Goal: Communication & Community: Answer question/provide support

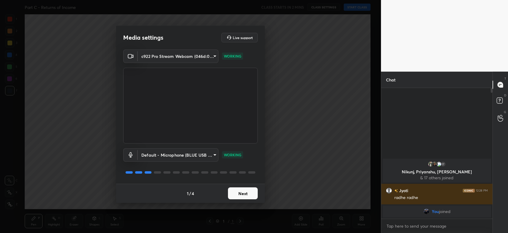
click at [244, 193] on button "Next" at bounding box center [243, 193] width 30 height 12
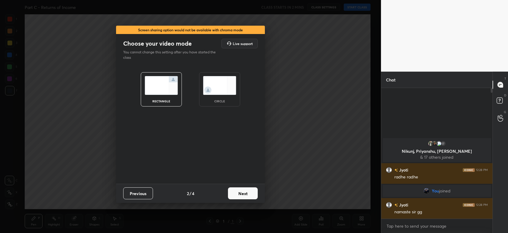
click at [244, 193] on button "Next" at bounding box center [243, 193] width 30 height 12
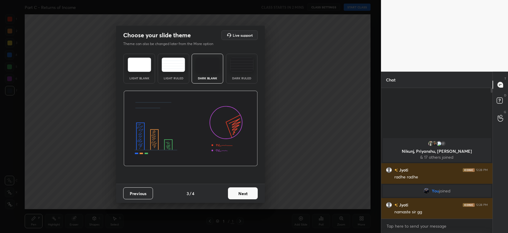
click at [234, 191] on button "Next" at bounding box center [243, 193] width 30 height 12
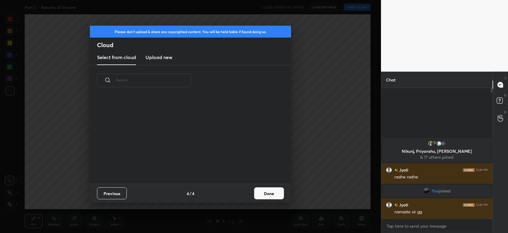
scroll to position [88, 191]
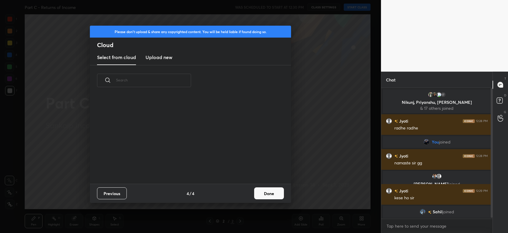
click at [269, 194] on button "Done" at bounding box center [269, 193] width 30 height 12
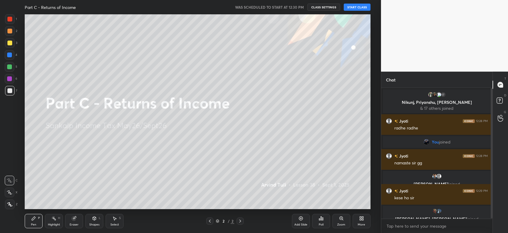
click at [353, 7] on button "START CLASS" at bounding box center [357, 7] width 27 height 7
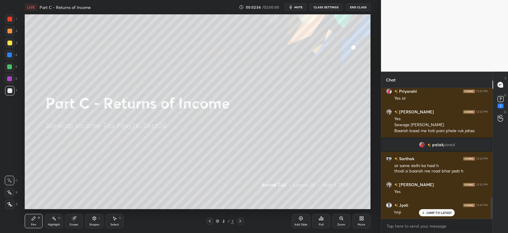
scroll to position [689, 0]
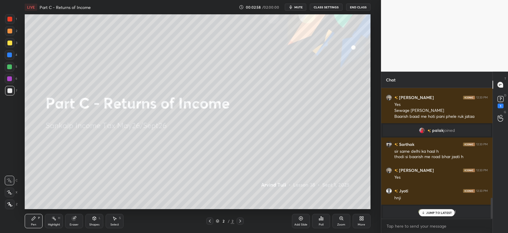
click at [241, 221] on icon at bounding box center [240, 220] width 2 height 3
click at [242, 221] on icon at bounding box center [240, 220] width 5 height 5
click at [241, 221] on icon at bounding box center [240, 220] width 5 height 5
click at [240, 221] on icon at bounding box center [240, 220] width 5 height 5
click at [363, 220] on icon at bounding box center [361, 218] width 5 height 5
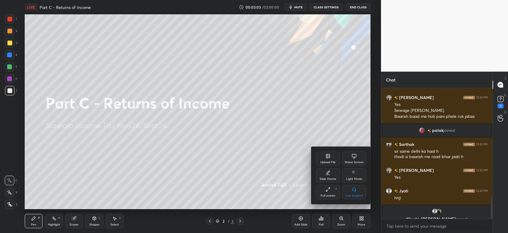
click at [329, 157] on icon at bounding box center [328, 156] width 4 height 4
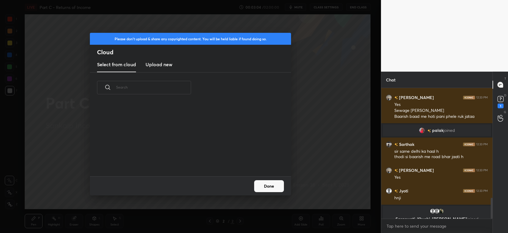
scroll to position [74, 191]
click at [166, 69] on new "Upload new" at bounding box center [159, 64] width 27 height 15
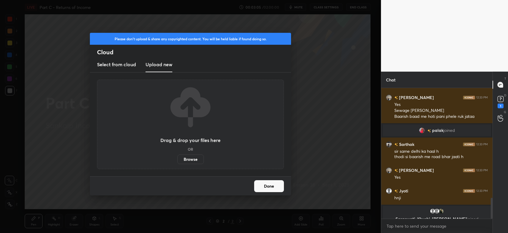
click at [190, 161] on label "Browse" at bounding box center [190, 159] width 27 height 10
click at [177, 161] on input "Browse" at bounding box center [177, 159] width 0 height 10
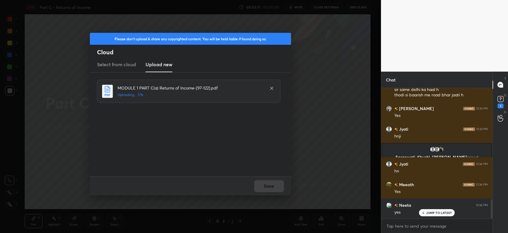
scroll to position [772, 0]
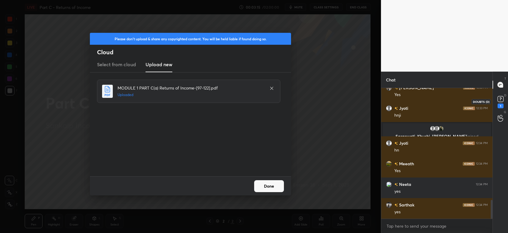
click at [502, 102] on rect at bounding box center [501, 99] width 6 height 6
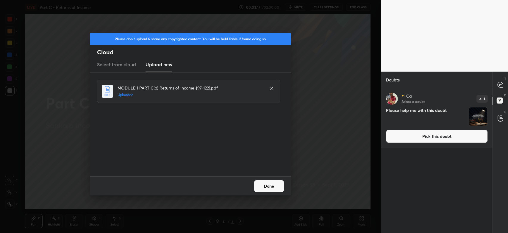
click at [268, 186] on button "Done" at bounding box center [269, 186] width 30 height 12
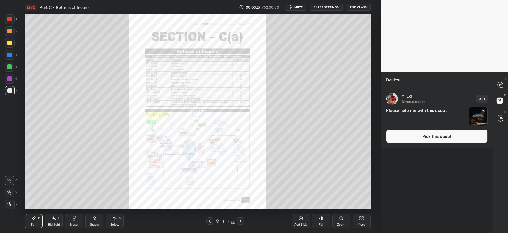
click at [208, 222] on icon at bounding box center [210, 220] width 5 height 5
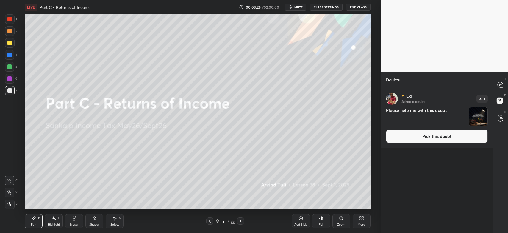
click at [479, 116] on img "grid" at bounding box center [478, 116] width 18 height 18
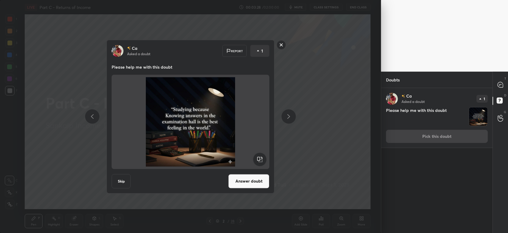
click at [455, 134] on div "Ca Asked a doubt 1 Please help me with this doubt Pick this doubt" at bounding box center [436, 118] width 111 height 60
click at [245, 183] on button "Answer doubt" at bounding box center [248, 181] width 41 height 14
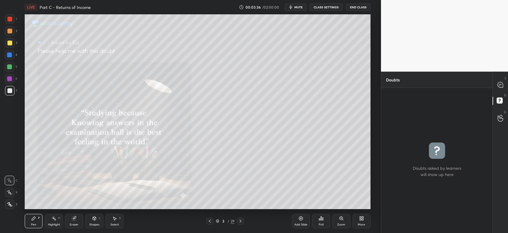
click at [242, 221] on icon at bounding box center [240, 220] width 5 height 5
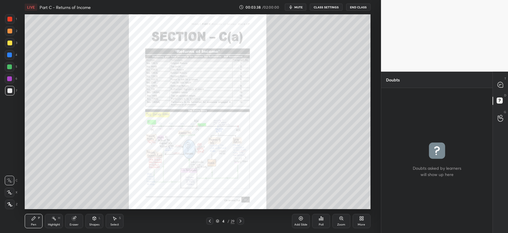
click at [211, 222] on icon at bounding box center [210, 220] width 5 height 5
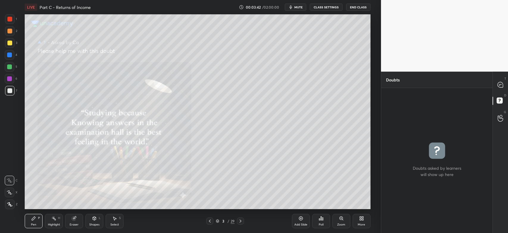
click at [243, 221] on icon at bounding box center [240, 220] width 5 height 5
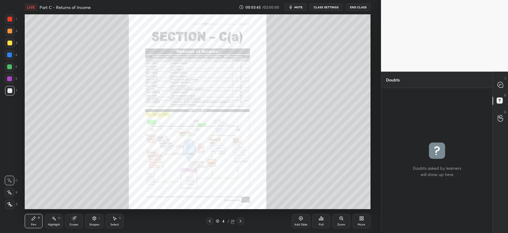
click at [242, 221] on icon at bounding box center [240, 220] width 5 height 5
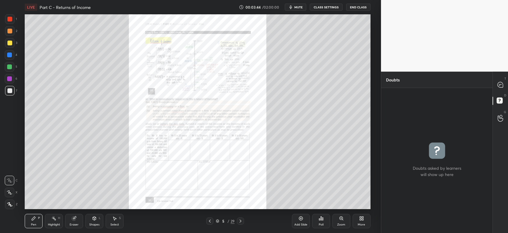
click at [503, 85] on icon at bounding box center [500, 84] width 5 height 5
type textarea "x"
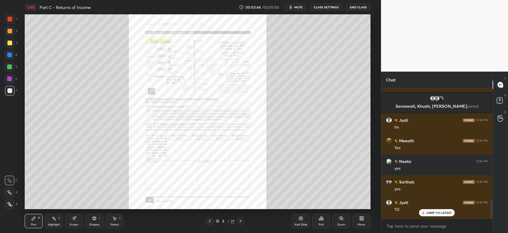
scroll to position [129, 110]
click at [437, 211] on p "JUMP TO LATEST" at bounding box center [439, 213] width 26 height 4
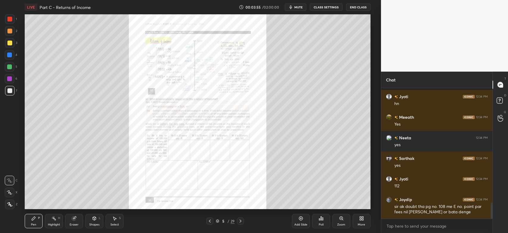
click at [242, 221] on icon at bounding box center [240, 220] width 5 height 5
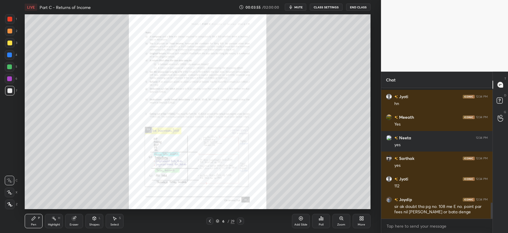
click at [242, 221] on icon at bounding box center [240, 220] width 5 height 5
click at [243, 221] on icon at bounding box center [240, 220] width 5 height 5
click at [240, 221] on icon at bounding box center [240, 220] width 5 height 5
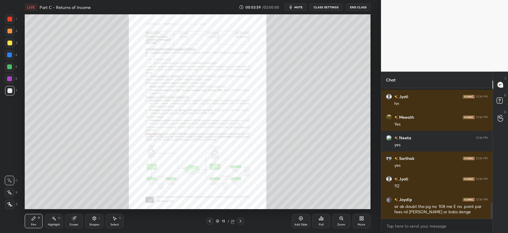
click at [240, 220] on icon at bounding box center [241, 220] width 2 height 3
click at [240, 220] on icon at bounding box center [240, 220] width 5 height 5
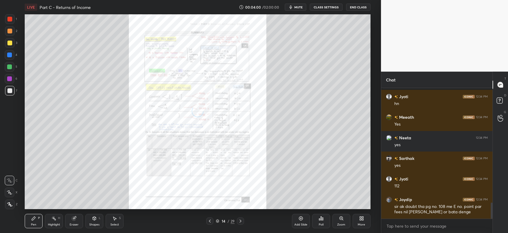
click at [240, 220] on icon at bounding box center [240, 220] width 5 height 5
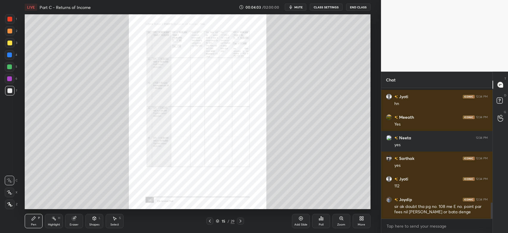
click at [343, 221] on div "Zoom" at bounding box center [342, 221] width 18 height 14
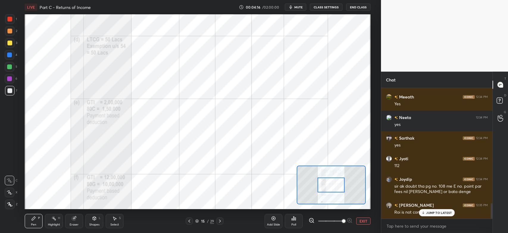
scroll to position [974, 0]
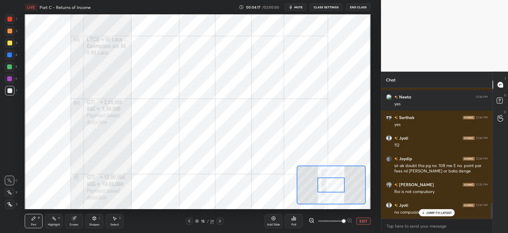
click at [11, 21] on div at bounding box center [9, 19] width 5 height 5
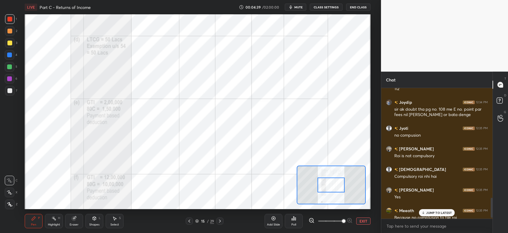
scroll to position [194, 357]
click at [439, 212] on p "JUMP TO LATEST" at bounding box center [439, 213] width 26 height 4
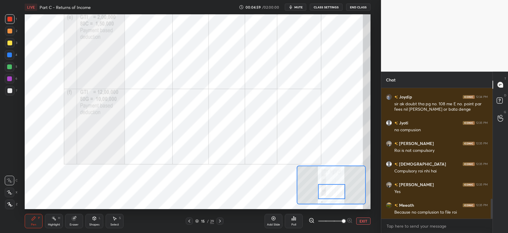
scroll to position [743, 0]
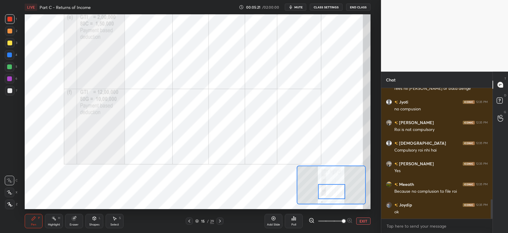
click at [221, 219] on icon at bounding box center [220, 220] width 5 height 5
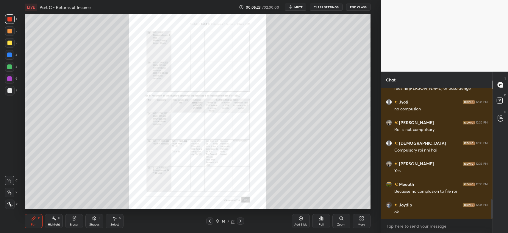
click at [244, 222] on div at bounding box center [240, 220] width 7 height 7
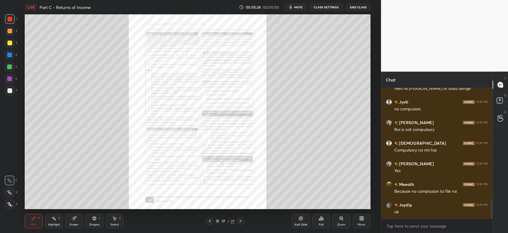
click at [241, 222] on icon at bounding box center [240, 220] width 5 height 5
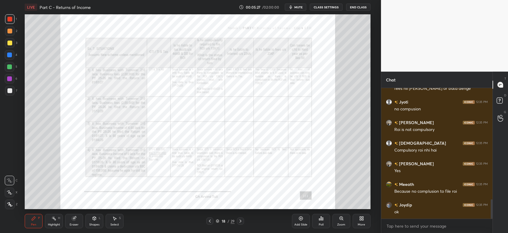
click at [242, 222] on icon at bounding box center [240, 220] width 5 height 5
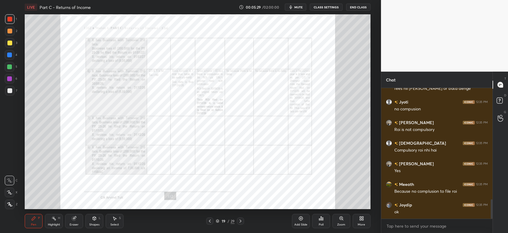
click at [211, 223] on icon at bounding box center [210, 220] width 5 height 5
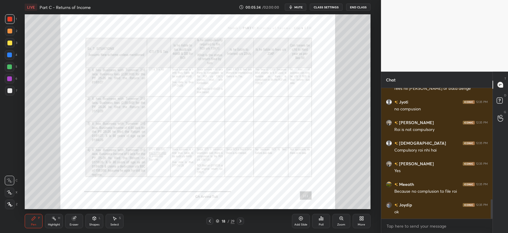
scroll to position [763, 0]
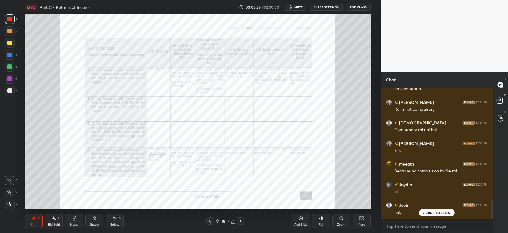
click at [241, 223] on icon at bounding box center [240, 220] width 5 height 5
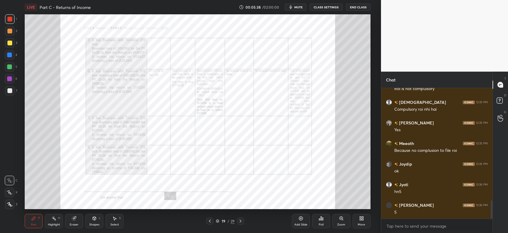
scroll to position [805, 0]
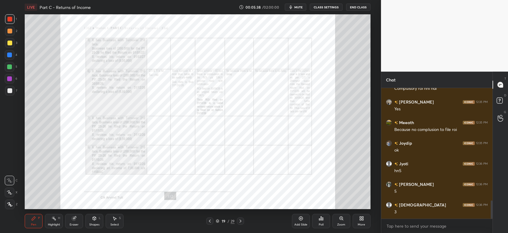
click at [340, 220] on icon at bounding box center [341, 218] width 5 height 5
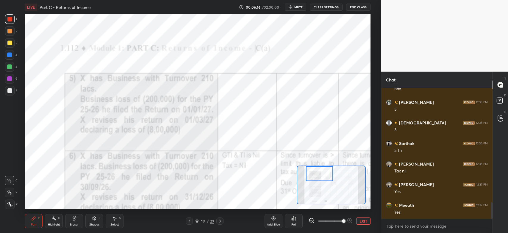
scroll to position [907, 0]
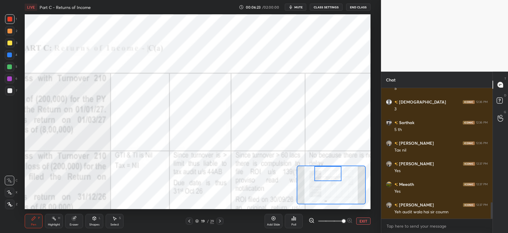
click at [112, 221] on div "Select S" at bounding box center [115, 221] width 18 height 14
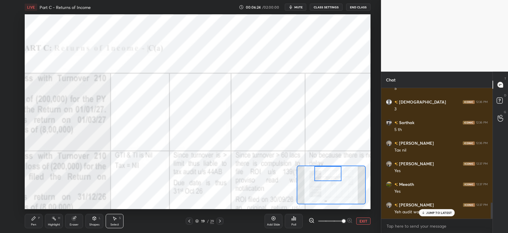
scroll to position [928, 0]
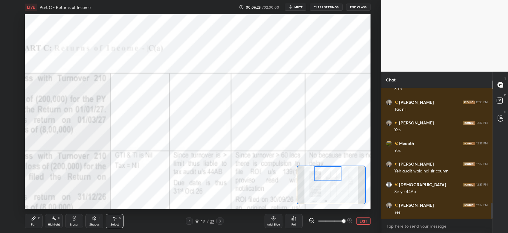
scroll to position [969, 0]
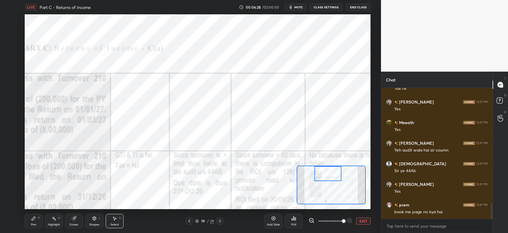
click at [33, 220] on icon at bounding box center [34, 218] width 4 height 4
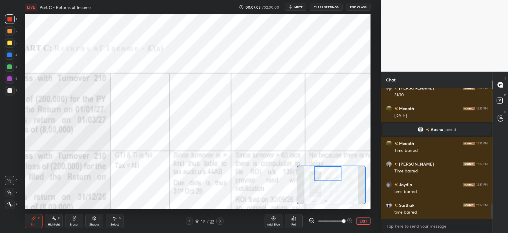
scroll to position [994, 0]
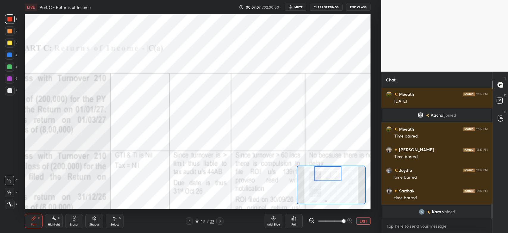
click at [10, 80] on div at bounding box center [9, 78] width 5 height 5
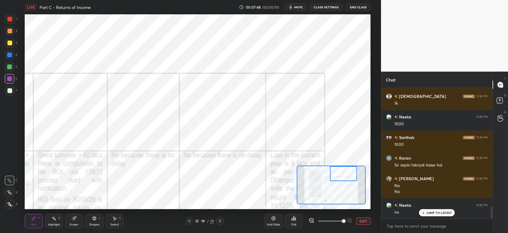
scroll to position [1280, 0]
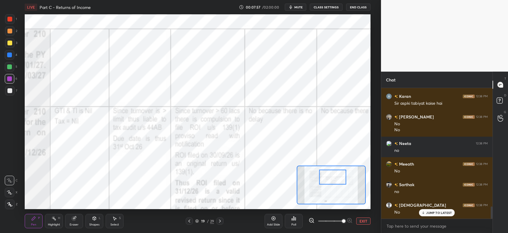
click at [311, 222] on icon at bounding box center [312, 220] width 6 height 6
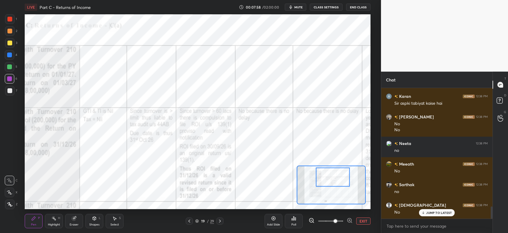
click at [310, 221] on icon at bounding box center [312, 220] width 6 height 6
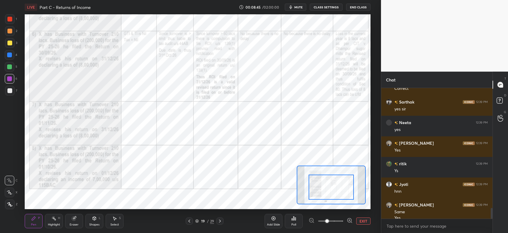
scroll to position [1471, 0]
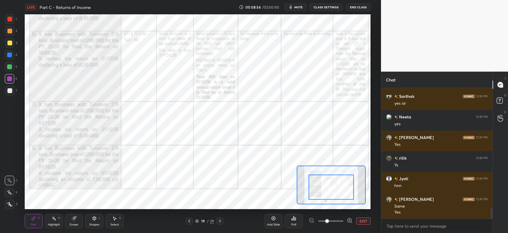
click at [8, 21] on div at bounding box center [9, 19] width 5 height 5
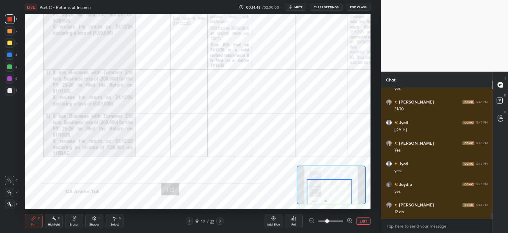
scroll to position [2848, 0]
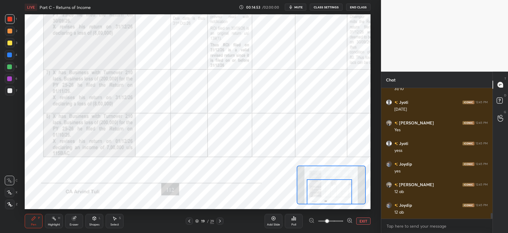
click at [9, 57] on div at bounding box center [9, 54] width 5 height 5
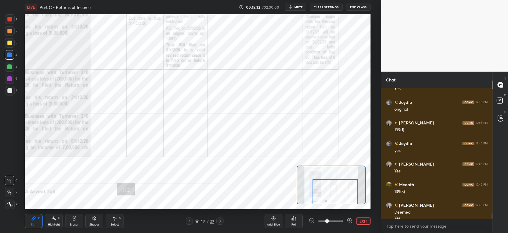
scroll to position [3059, 0]
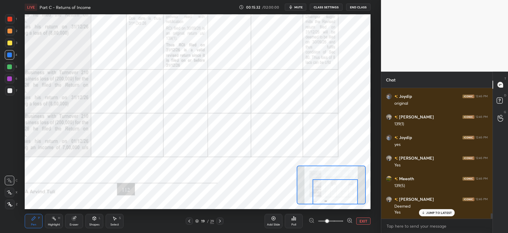
click at [73, 221] on div "Eraser" at bounding box center [74, 221] width 18 height 14
click at [37, 220] on div "Pen P" at bounding box center [34, 221] width 18 height 14
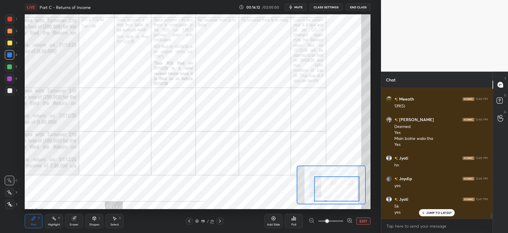
scroll to position [3159, 0]
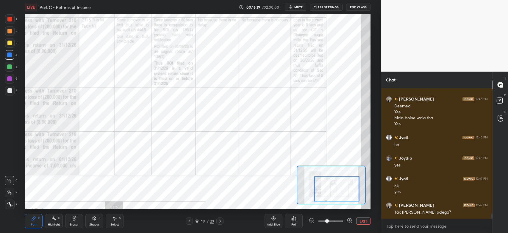
click at [74, 221] on div "Eraser" at bounding box center [74, 221] width 18 height 14
click at [35, 221] on div "Pen P" at bounding box center [34, 221] width 18 height 14
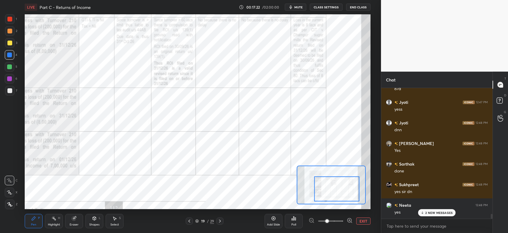
scroll to position [3494, 0]
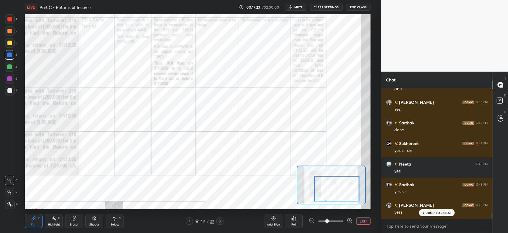
click at [190, 222] on icon at bounding box center [189, 220] width 5 height 5
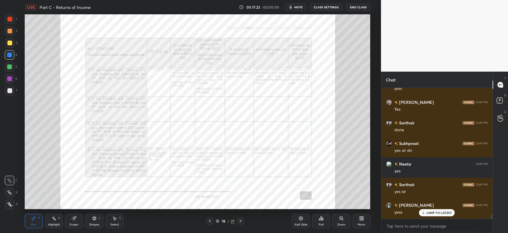
click at [192, 221] on div "18 / 29" at bounding box center [225, 220] width 134 height 7
click at [209, 222] on icon at bounding box center [210, 220] width 5 height 5
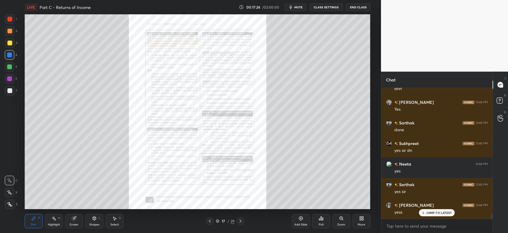
click at [211, 222] on icon at bounding box center [210, 220] width 5 height 5
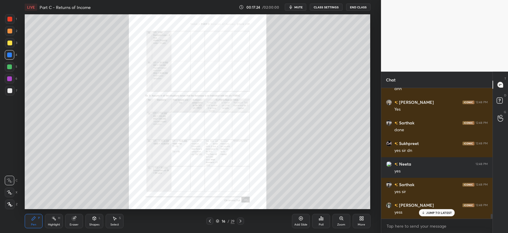
click at [211, 222] on icon at bounding box center [210, 220] width 5 height 5
click at [209, 222] on icon at bounding box center [210, 220] width 5 height 5
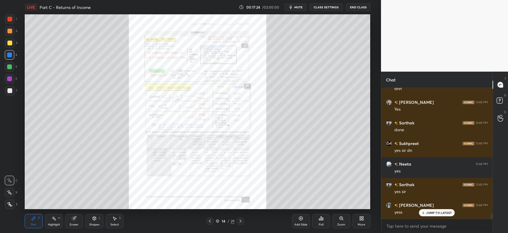
click at [209, 221] on icon at bounding box center [210, 220] width 5 height 5
click at [210, 221] on icon at bounding box center [210, 220] width 5 height 5
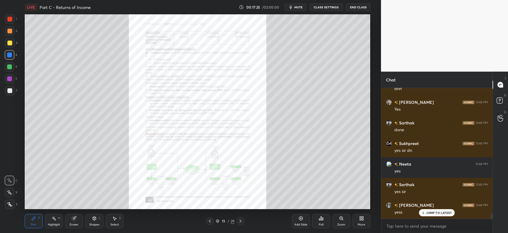
click at [210, 220] on icon at bounding box center [210, 220] width 5 height 5
click at [211, 220] on icon at bounding box center [210, 220] width 5 height 5
click at [210, 220] on icon at bounding box center [210, 220] width 2 height 3
click at [210, 219] on icon at bounding box center [210, 220] width 2 height 3
click at [210, 219] on icon at bounding box center [210, 220] width 5 height 5
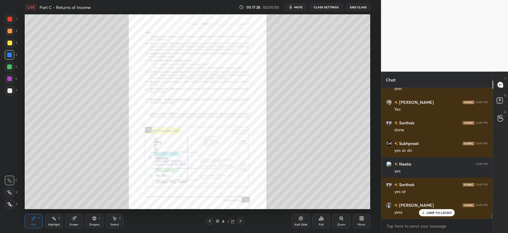
click at [209, 219] on icon at bounding box center [210, 220] width 5 height 5
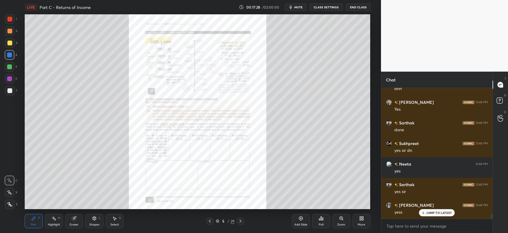
scroll to position [3514, 0]
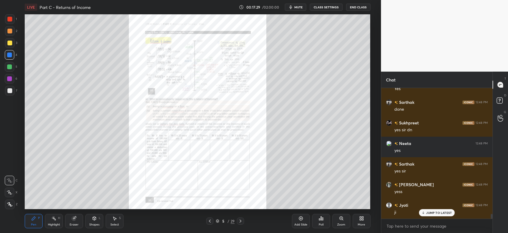
click at [211, 221] on icon at bounding box center [210, 220] width 5 height 5
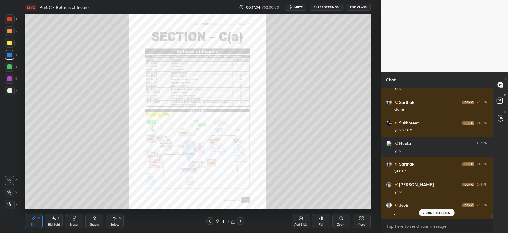
click at [59, 222] on div "Highlight H" at bounding box center [54, 221] width 18 height 14
click at [242, 221] on icon at bounding box center [240, 220] width 5 height 5
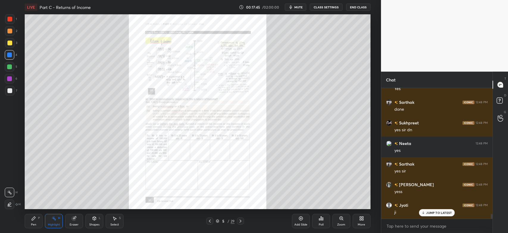
scroll to position [3535, 0]
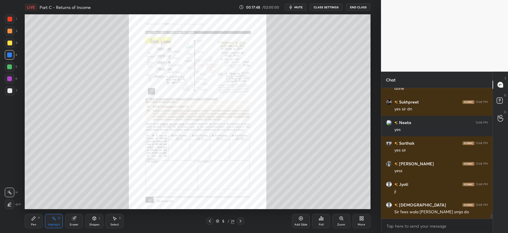
click at [243, 221] on div at bounding box center [240, 220] width 7 height 7
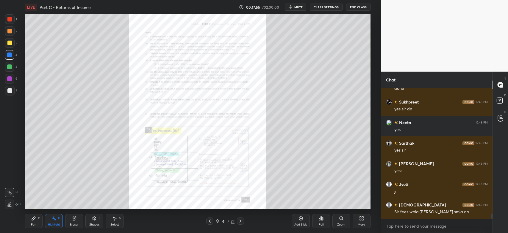
click at [343, 221] on div "Zoom" at bounding box center [342, 221] width 18 height 14
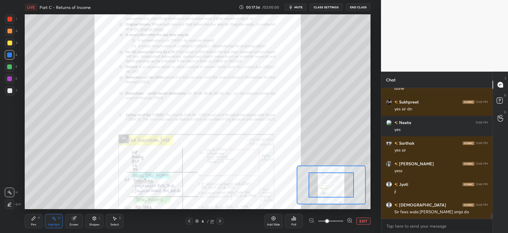
click at [329, 219] on span at bounding box center [328, 221] width 4 height 4
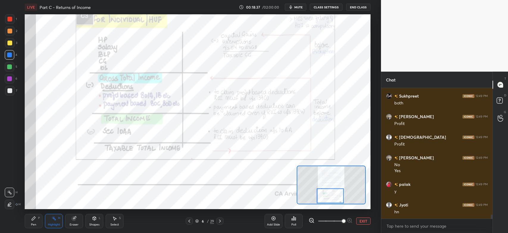
scroll to position [3972, 0]
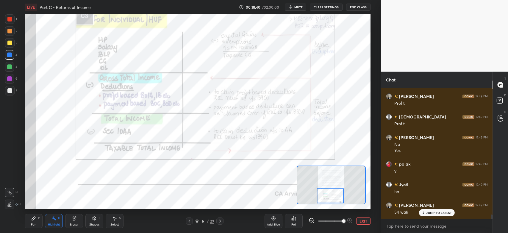
click at [31, 219] on div "Pen P" at bounding box center [34, 221] width 18 height 14
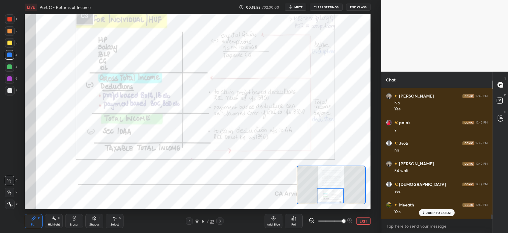
scroll to position [4034, 0]
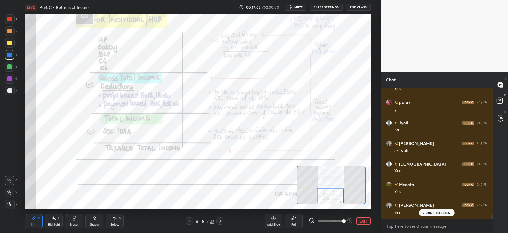
click at [220, 223] on div at bounding box center [220, 220] width 7 height 7
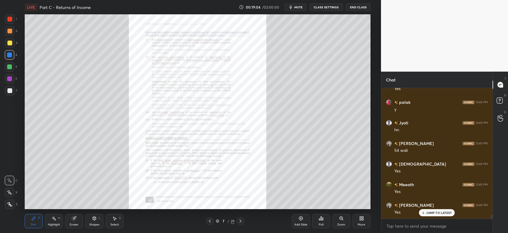
click at [53, 224] on div "Highlight" at bounding box center [54, 224] width 12 height 3
click at [242, 221] on icon at bounding box center [240, 220] width 5 height 5
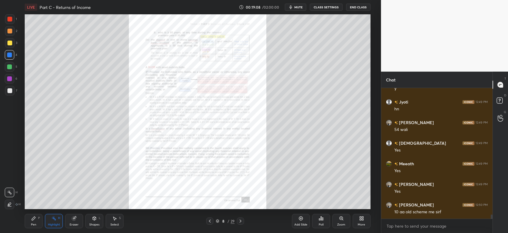
click at [239, 222] on icon at bounding box center [240, 220] width 5 height 5
click at [240, 222] on icon at bounding box center [241, 220] width 2 height 3
click at [241, 221] on icon at bounding box center [241, 220] width 2 height 3
click at [243, 222] on icon at bounding box center [240, 220] width 5 height 5
click at [241, 222] on icon at bounding box center [240, 220] width 5 height 5
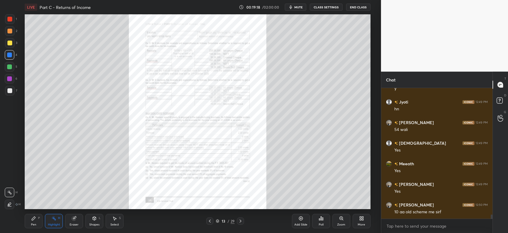
click at [241, 220] on icon at bounding box center [240, 220] width 5 height 5
click at [241, 221] on icon at bounding box center [240, 220] width 5 height 5
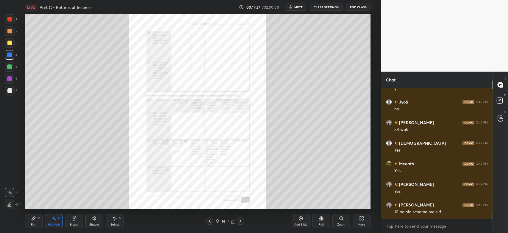
click at [240, 221] on icon at bounding box center [240, 220] width 5 height 5
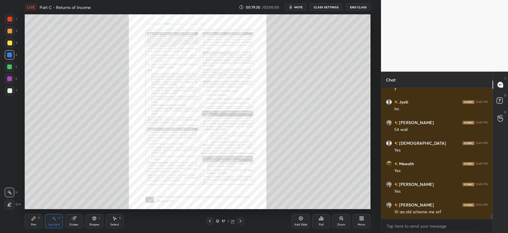
scroll to position [4075, 0]
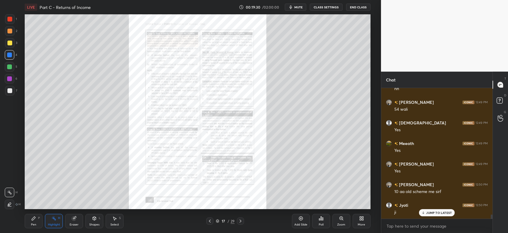
click at [241, 221] on icon at bounding box center [240, 220] width 5 height 5
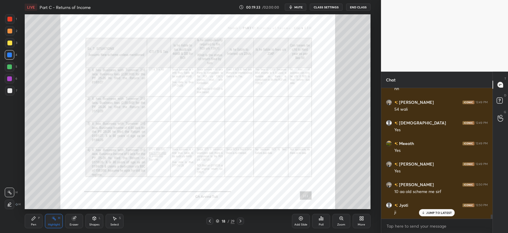
click at [242, 222] on icon at bounding box center [240, 220] width 5 height 5
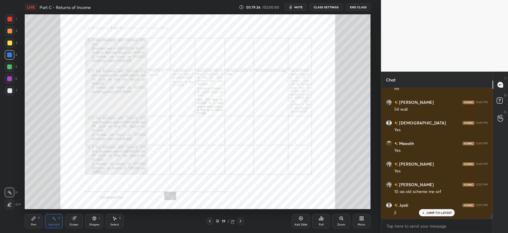
scroll to position [4096, 0]
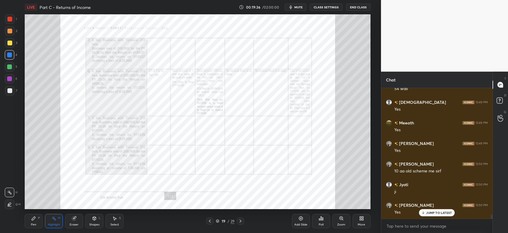
click at [210, 222] on icon at bounding box center [210, 220] width 2 height 3
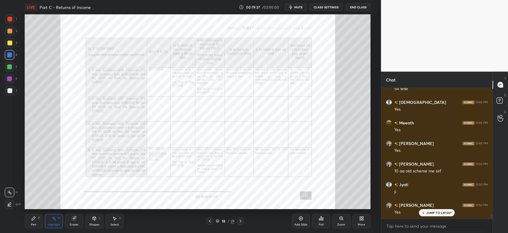
click at [208, 223] on div at bounding box center [209, 220] width 7 height 7
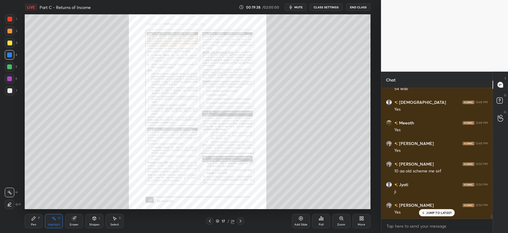
click at [211, 222] on icon at bounding box center [210, 220] width 5 height 5
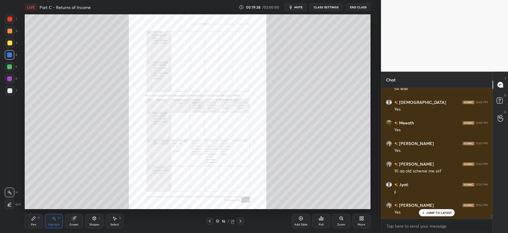
click at [210, 222] on icon at bounding box center [210, 220] width 2 height 3
click at [210, 221] on icon at bounding box center [210, 220] width 5 height 5
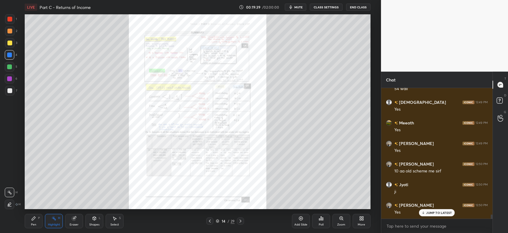
click at [209, 221] on icon at bounding box center [210, 220] width 2 height 3
click at [210, 221] on icon at bounding box center [210, 220] width 5 height 5
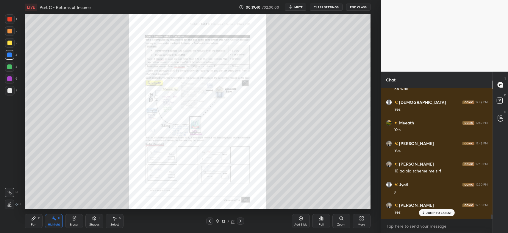
click at [209, 221] on icon at bounding box center [210, 220] width 5 height 5
click at [211, 221] on icon at bounding box center [210, 220] width 5 height 5
click at [212, 222] on div at bounding box center [209, 220] width 7 height 7
click at [211, 222] on icon at bounding box center [210, 220] width 5 height 5
click at [341, 219] on icon at bounding box center [341, 217] width 3 height 3
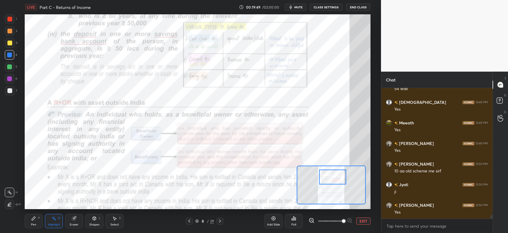
scroll to position [4117, 0]
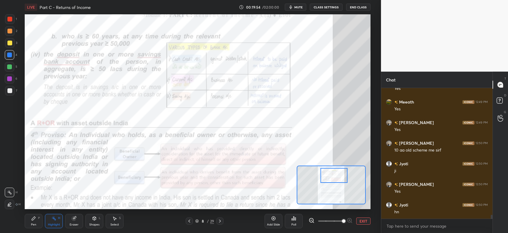
click at [189, 221] on icon at bounding box center [189, 220] width 5 height 5
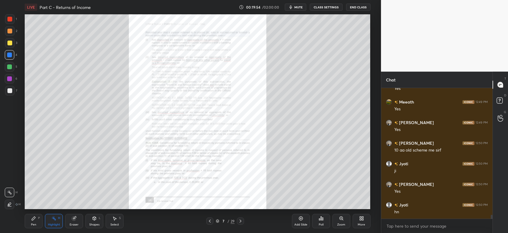
scroll to position [4122, 0]
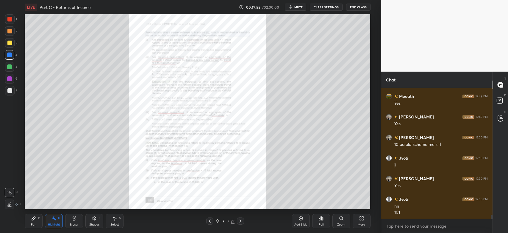
click at [302, 219] on icon at bounding box center [301, 218] width 5 height 5
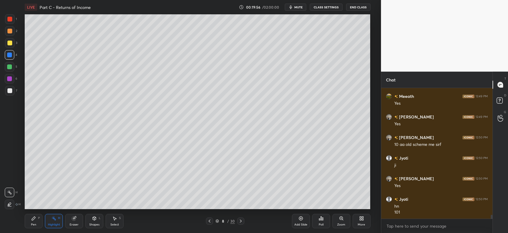
click at [10, 208] on div at bounding box center [10, 204] width 10 height 10
click at [33, 224] on div "Pen" at bounding box center [33, 224] width 5 height 3
click at [9, 90] on div at bounding box center [9, 90] width 5 height 5
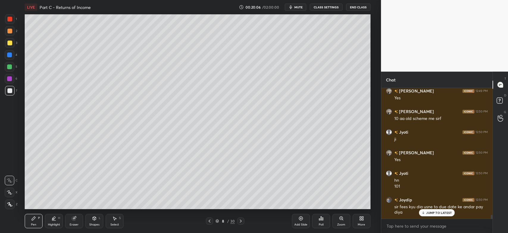
click at [243, 221] on div at bounding box center [240, 220] width 7 height 7
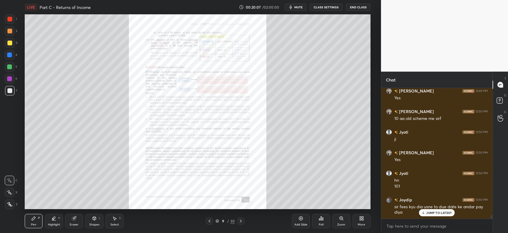
click at [242, 220] on icon at bounding box center [241, 220] width 5 height 5
click at [241, 220] on icon at bounding box center [241, 220] width 2 height 3
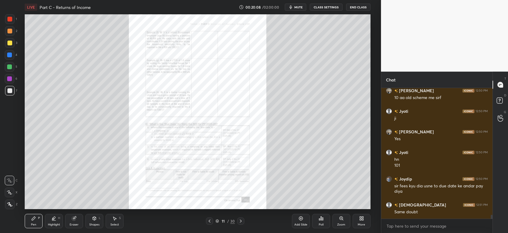
click at [241, 220] on icon at bounding box center [241, 220] width 5 height 5
click at [241, 219] on icon at bounding box center [241, 220] width 5 height 5
click at [240, 220] on icon at bounding box center [241, 220] width 2 height 3
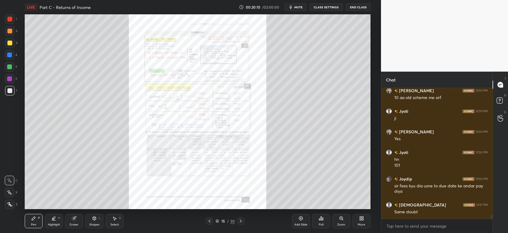
click at [240, 220] on icon at bounding box center [241, 220] width 2 height 3
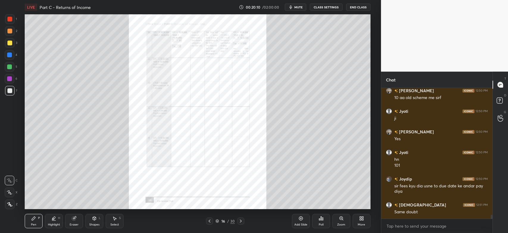
click at [240, 219] on icon at bounding box center [241, 220] width 5 height 5
click at [239, 220] on icon at bounding box center [241, 220] width 5 height 5
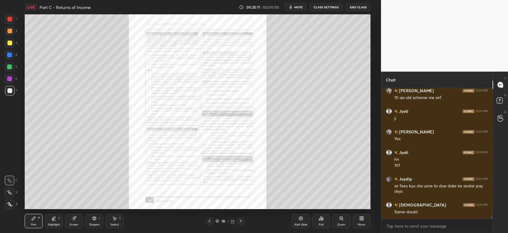
click at [239, 220] on icon at bounding box center [241, 220] width 5 height 5
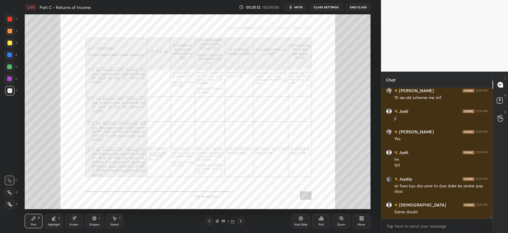
click at [239, 220] on icon at bounding box center [241, 220] width 5 height 5
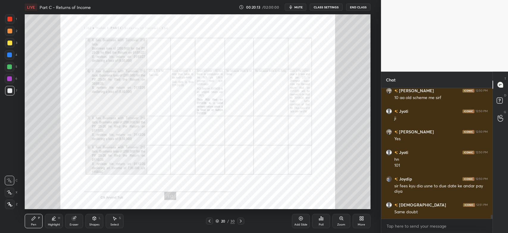
click at [341, 220] on icon at bounding box center [341, 218] width 5 height 5
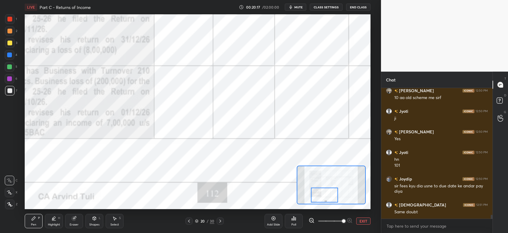
scroll to position [4189, 0]
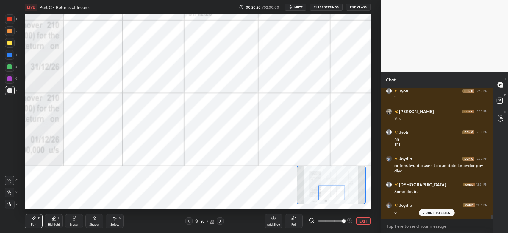
click at [74, 224] on div "Eraser" at bounding box center [74, 224] width 9 height 3
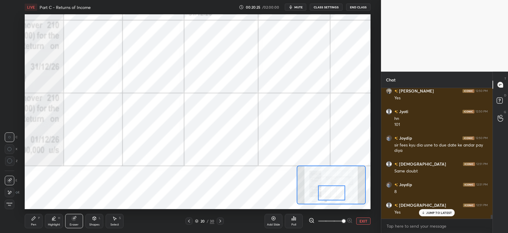
click at [32, 221] on div "Pen P" at bounding box center [34, 221] width 18 height 14
click at [7, 69] on div at bounding box center [10, 67] width 10 height 10
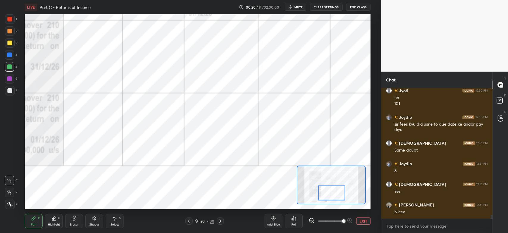
click at [75, 223] on div "Eraser" at bounding box center [74, 224] width 9 height 3
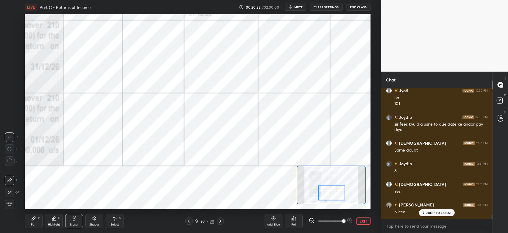
scroll to position [4251, 0]
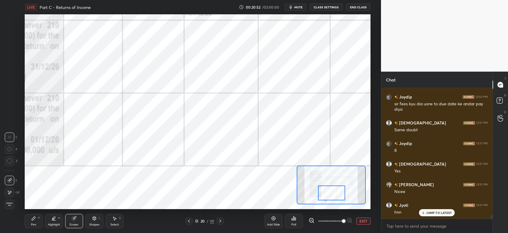
click at [33, 223] on div "Pen" at bounding box center [33, 224] width 5 height 3
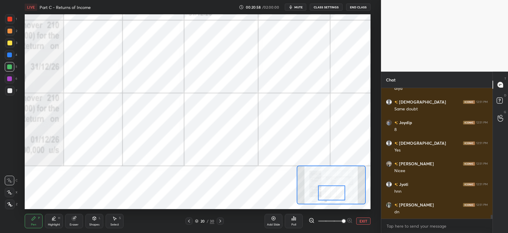
scroll to position [4292, 0]
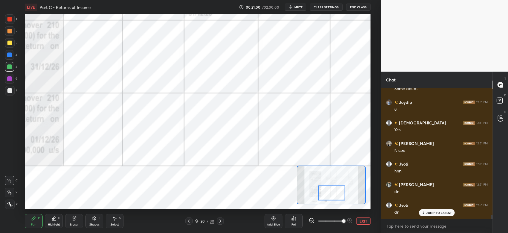
click at [188, 223] on div at bounding box center [189, 220] width 7 height 7
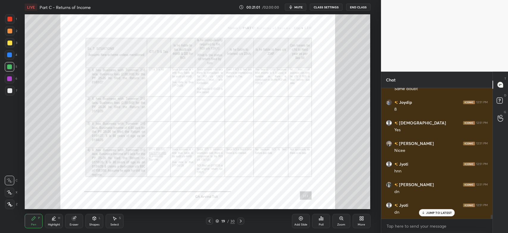
click at [210, 221] on icon at bounding box center [209, 220] width 5 height 5
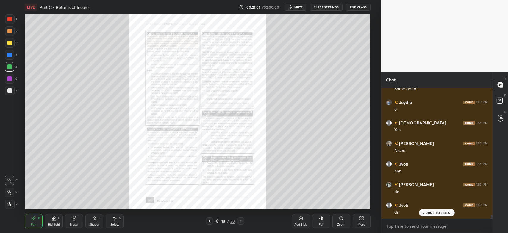
click at [210, 221] on icon at bounding box center [209, 220] width 5 height 5
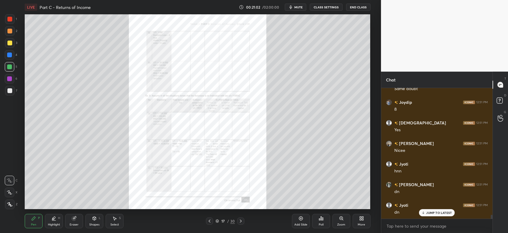
scroll to position [4313, 0]
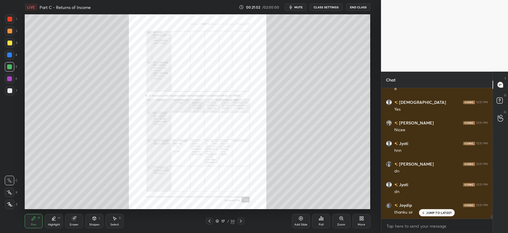
click at [210, 221] on icon at bounding box center [209, 220] width 5 height 5
click at [209, 221] on icon at bounding box center [209, 220] width 5 height 5
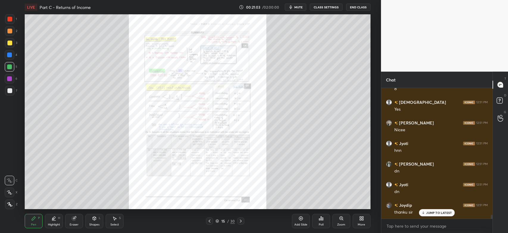
click at [209, 221] on icon at bounding box center [210, 220] width 2 height 3
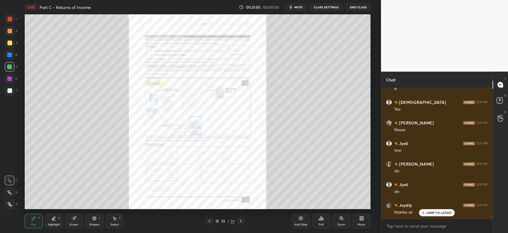
click at [209, 222] on icon at bounding box center [209, 220] width 5 height 5
click at [209, 221] on icon at bounding box center [209, 220] width 5 height 5
click at [208, 222] on icon at bounding box center [209, 220] width 5 height 5
click at [209, 222] on icon at bounding box center [209, 220] width 5 height 5
click at [239, 222] on icon at bounding box center [241, 220] width 5 height 5
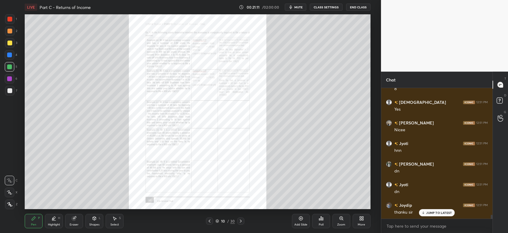
click at [213, 221] on div at bounding box center [209, 220] width 7 height 7
click at [211, 222] on icon at bounding box center [209, 220] width 5 height 5
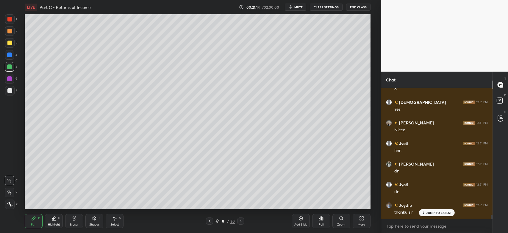
click at [7, 44] on div at bounding box center [9, 43] width 5 height 5
click at [10, 92] on div at bounding box center [9, 90] width 5 height 5
click at [13, 204] on div at bounding box center [10, 204] width 10 height 10
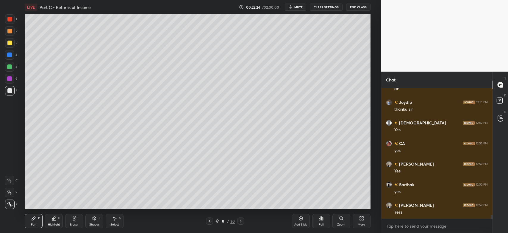
scroll to position [4436, 0]
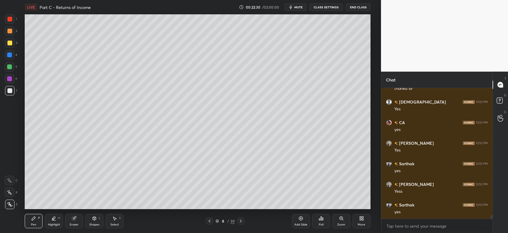
click at [11, 44] on div at bounding box center [9, 43] width 5 height 5
click at [10, 90] on div at bounding box center [9, 90] width 5 height 5
click at [11, 44] on div at bounding box center [9, 43] width 5 height 5
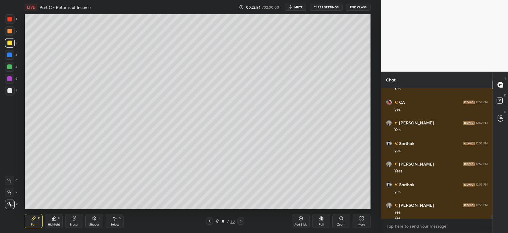
scroll to position [4462, 0]
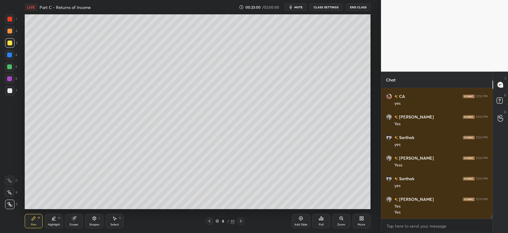
click at [12, 32] on div at bounding box center [10, 31] width 10 height 10
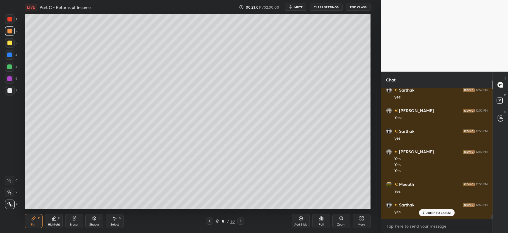
scroll to position [4530, 0]
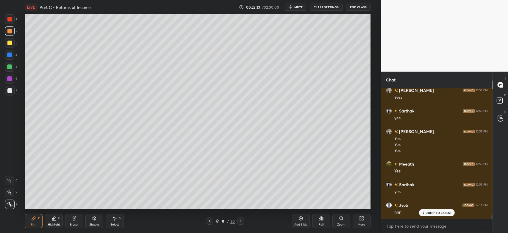
click at [8, 93] on div at bounding box center [9, 90] width 5 height 5
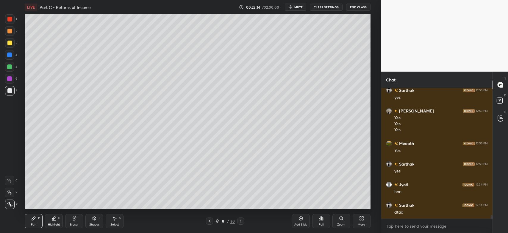
scroll to position [4571, 0]
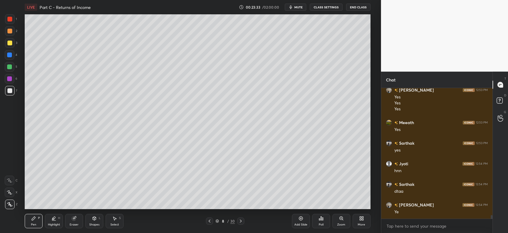
click at [7, 44] on div at bounding box center [10, 43] width 10 height 10
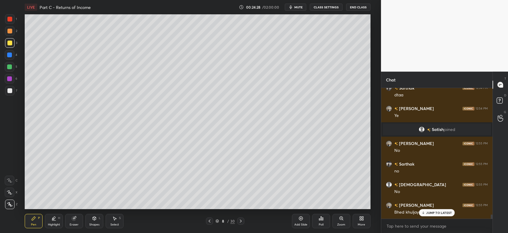
scroll to position [4109, 0]
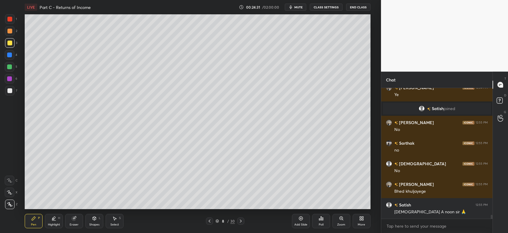
click at [11, 94] on div at bounding box center [10, 91] width 10 height 10
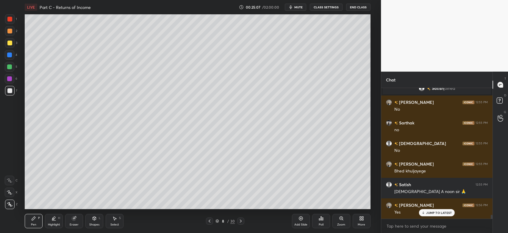
click at [11, 43] on div at bounding box center [9, 43] width 5 height 5
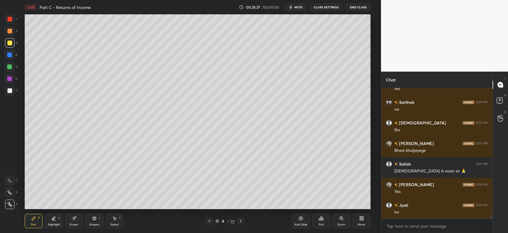
click at [6, 87] on div at bounding box center [10, 91] width 10 height 10
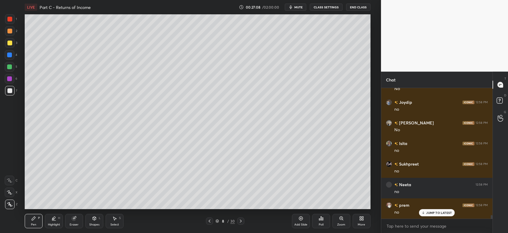
scroll to position [4799, 0]
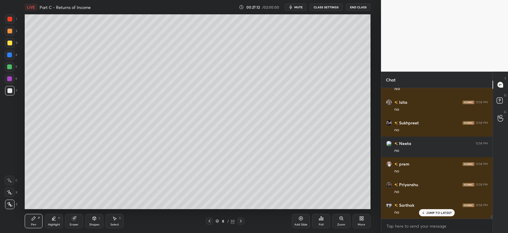
click at [300, 219] on icon at bounding box center [301, 218] width 5 height 5
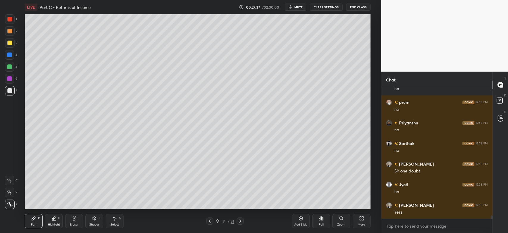
scroll to position [4882, 0]
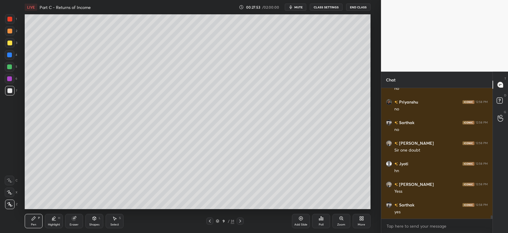
click at [5, 42] on div at bounding box center [10, 43] width 10 height 10
click at [11, 58] on div at bounding box center [10, 55] width 10 height 10
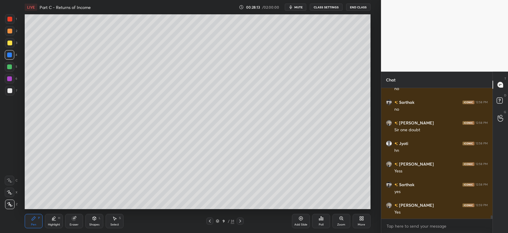
click at [9, 42] on div at bounding box center [9, 43] width 5 height 5
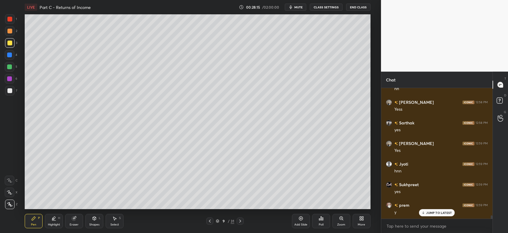
scroll to position [4984, 0]
click at [13, 33] on div at bounding box center [10, 31] width 10 height 10
click at [13, 44] on div at bounding box center [10, 43] width 10 height 10
click at [76, 223] on div "Eraser" at bounding box center [74, 224] width 9 height 3
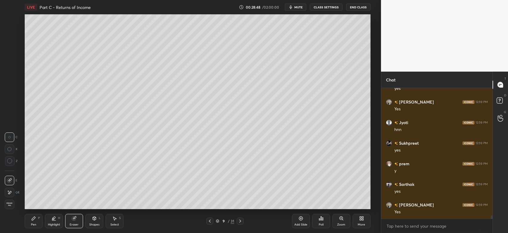
click at [32, 221] on div "Pen P" at bounding box center [34, 221] width 18 height 14
click at [10, 89] on div at bounding box center [9, 90] width 5 height 5
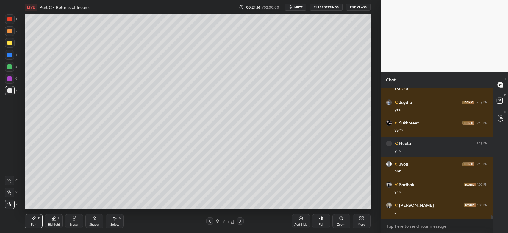
scroll to position [5196, 0]
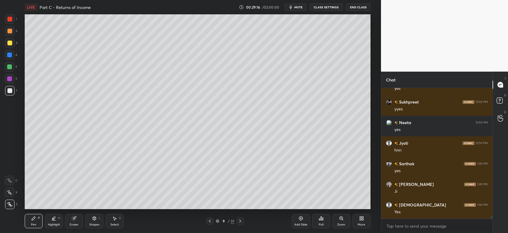
click at [74, 226] on div "Eraser" at bounding box center [74, 224] width 9 height 3
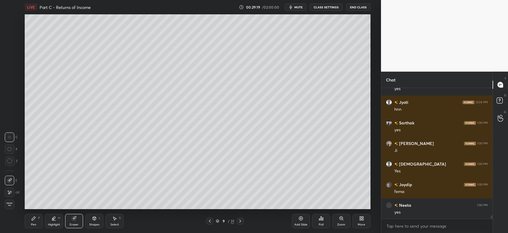
scroll to position [5257, 0]
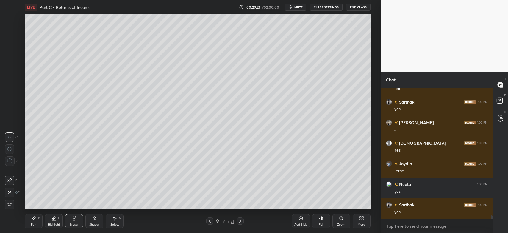
click at [4, 192] on div "1 2 3 4 5 6 7 C X Z C X Z E E Erase all H H" at bounding box center [9, 111] width 19 height 194
click at [10, 191] on icon at bounding box center [9, 192] width 5 height 5
click at [29, 222] on div "Pen P" at bounding box center [34, 221] width 18 height 14
click at [11, 43] on div at bounding box center [9, 43] width 5 height 5
click at [14, 90] on div at bounding box center [10, 91] width 10 height 10
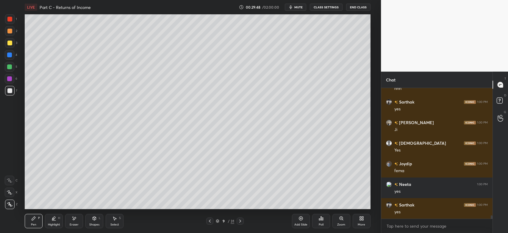
click at [12, 92] on div at bounding box center [10, 91] width 10 height 10
click at [9, 43] on div at bounding box center [9, 43] width 5 height 5
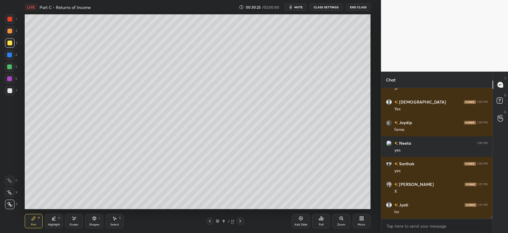
scroll to position [5319, 0]
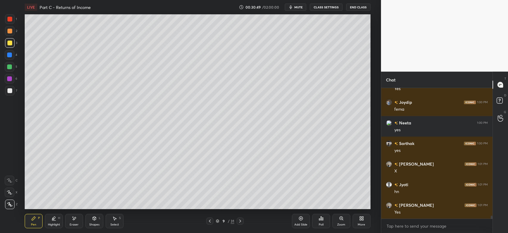
click at [211, 221] on icon at bounding box center [210, 220] width 5 height 5
click at [241, 221] on icon at bounding box center [240, 220] width 2 height 3
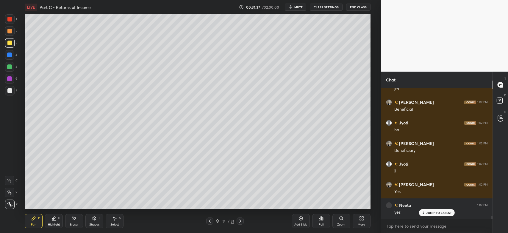
scroll to position [5592, 0]
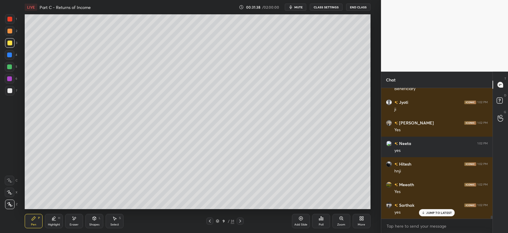
click at [241, 224] on div at bounding box center [240, 220] width 7 height 7
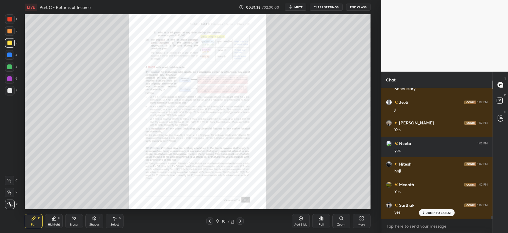
scroll to position [5613, 0]
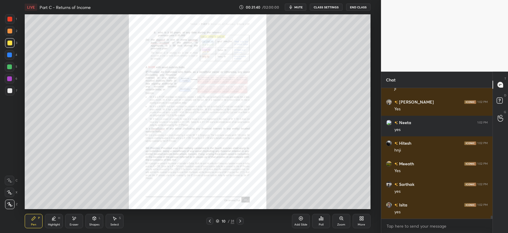
click at [338, 220] on div "Zoom" at bounding box center [342, 221] width 18 height 14
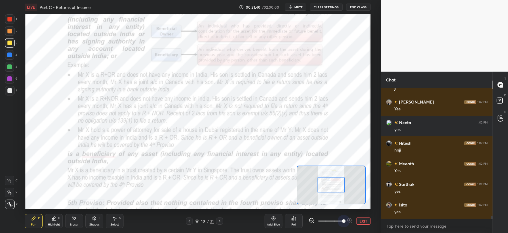
scroll to position [5633, 0]
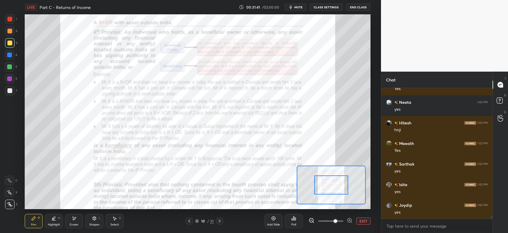
click at [11, 18] on div at bounding box center [9, 19] width 5 height 5
click at [8, 32] on div at bounding box center [9, 31] width 5 height 5
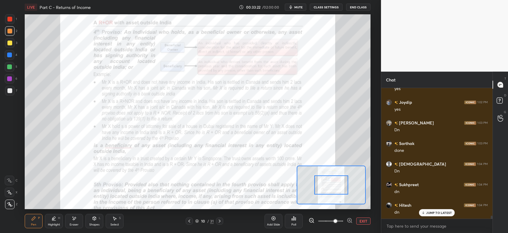
scroll to position [5762, 0]
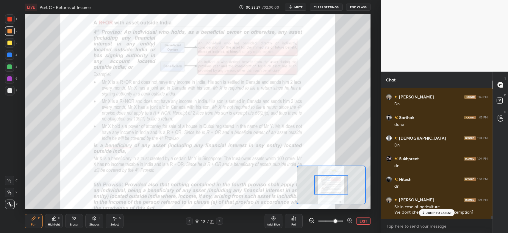
click at [439, 213] on p "JUMP TO LATEST" at bounding box center [439, 213] width 26 height 4
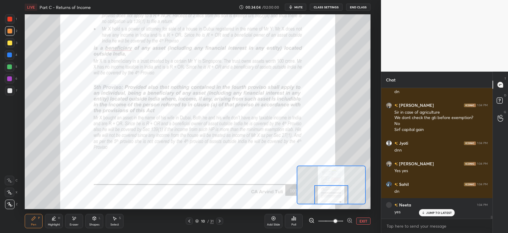
scroll to position [5876, 0]
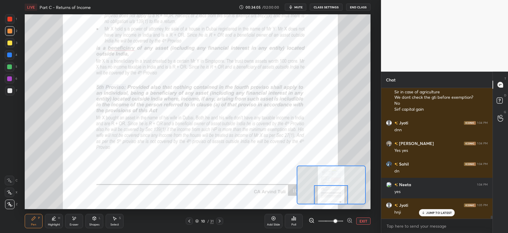
click at [8, 19] on div at bounding box center [9, 19] width 5 height 5
click at [10, 80] on div at bounding box center [9, 78] width 5 height 5
click at [11, 32] on div at bounding box center [9, 31] width 5 height 5
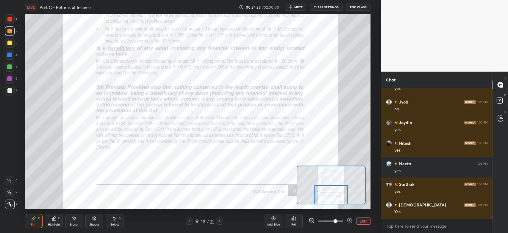
click at [189, 220] on icon at bounding box center [189, 220] width 5 height 5
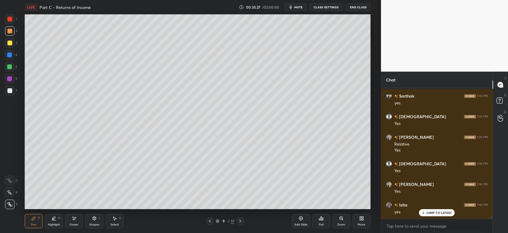
scroll to position [6129, 0]
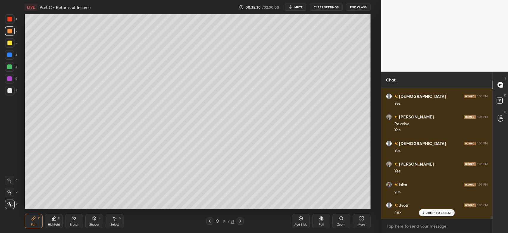
click at [240, 222] on icon at bounding box center [240, 220] width 5 height 5
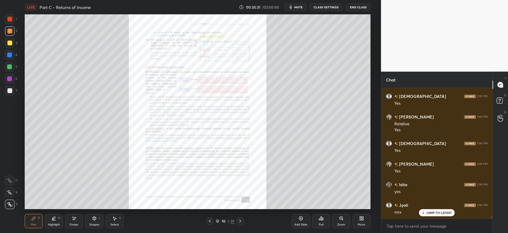
click at [338, 220] on div "Zoom" at bounding box center [342, 221] width 18 height 14
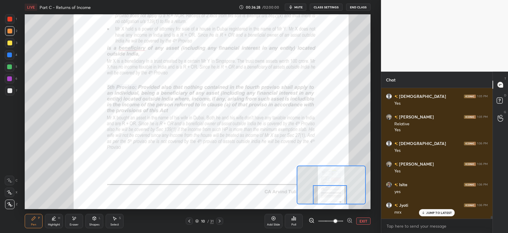
click at [190, 221] on icon at bounding box center [189, 220] width 5 height 5
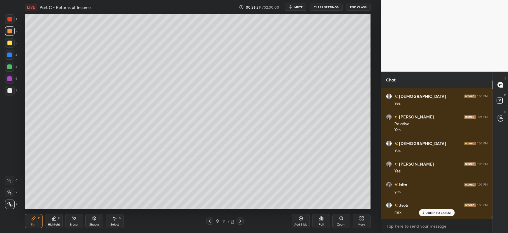
click at [242, 221] on icon at bounding box center [240, 220] width 5 height 5
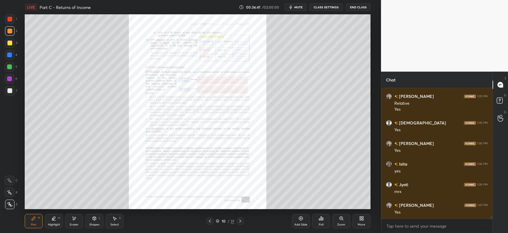
scroll to position [6170, 0]
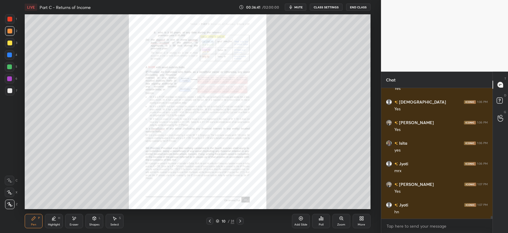
click at [341, 219] on icon at bounding box center [341, 217] width 3 height 3
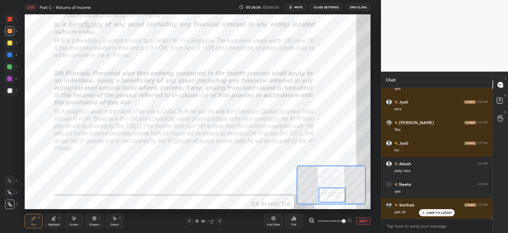
scroll to position [6252, 0]
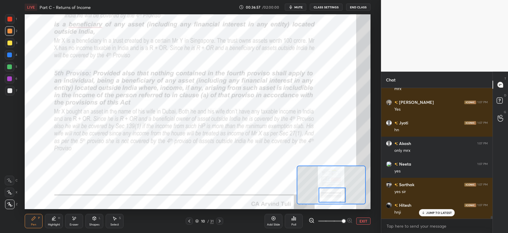
click at [219, 223] on icon at bounding box center [219, 220] width 5 height 5
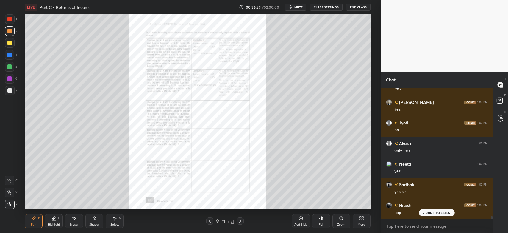
click at [239, 222] on icon at bounding box center [240, 220] width 5 height 5
click at [341, 219] on icon at bounding box center [341, 217] width 3 height 3
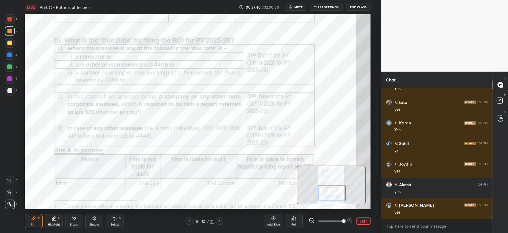
scroll to position [6931, 0]
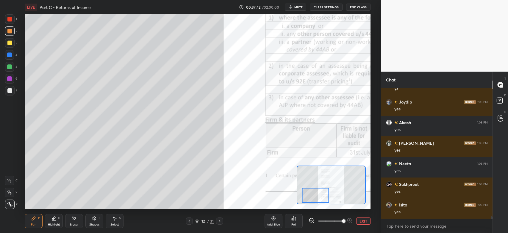
click at [9, 200] on div at bounding box center [10, 204] width 10 height 10
click at [191, 222] on icon at bounding box center [189, 220] width 5 height 5
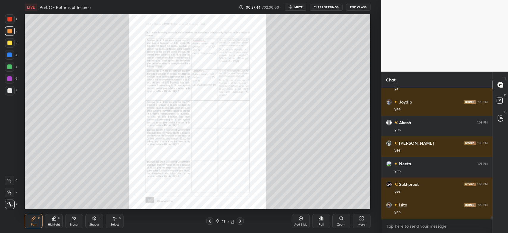
click at [300, 217] on icon at bounding box center [301, 218] width 5 height 5
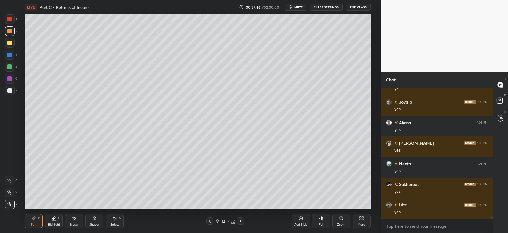
click at [11, 45] on div at bounding box center [9, 43] width 5 height 5
click at [12, 42] on div at bounding box center [10, 43] width 10 height 10
click at [11, 31] on div at bounding box center [9, 31] width 5 height 5
click at [8, 42] on div at bounding box center [9, 43] width 5 height 5
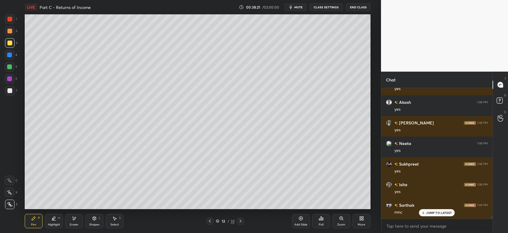
click at [10, 92] on div at bounding box center [9, 90] width 5 height 5
click at [6, 33] on div at bounding box center [10, 31] width 10 height 10
click at [11, 42] on div at bounding box center [9, 43] width 5 height 5
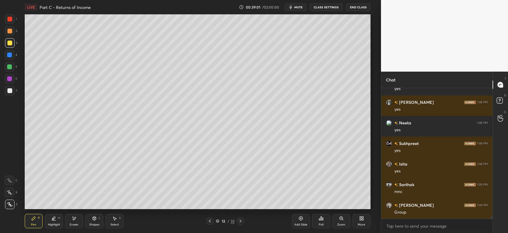
click at [11, 94] on div at bounding box center [10, 91] width 10 height 10
click at [15, 45] on div "3" at bounding box center [11, 43] width 12 height 10
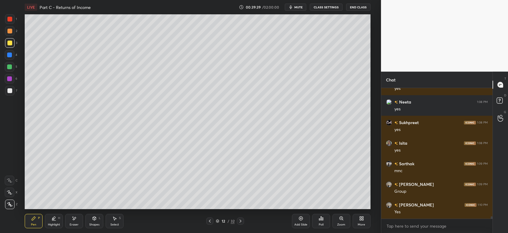
click at [12, 95] on div at bounding box center [10, 91] width 10 height 10
click at [14, 29] on div at bounding box center [10, 31] width 10 height 10
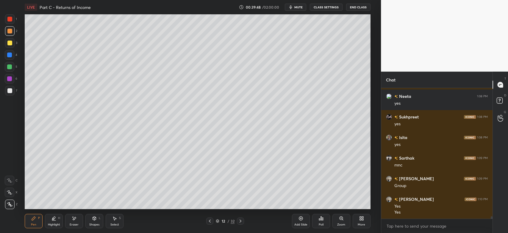
click at [10, 45] on div at bounding box center [9, 43] width 5 height 5
click at [6, 33] on div at bounding box center [10, 31] width 10 height 10
click at [11, 91] on div at bounding box center [9, 90] width 5 height 5
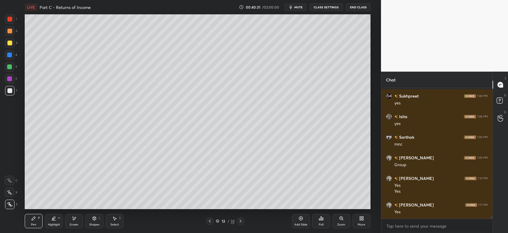
scroll to position [7039, 0]
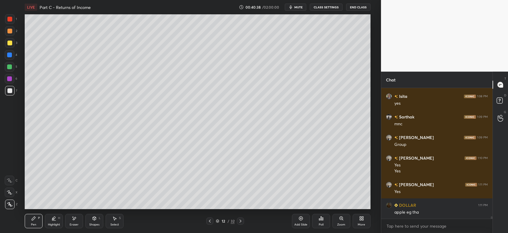
click at [11, 31] on div at bounding box center [9, 31] width 5 height 5
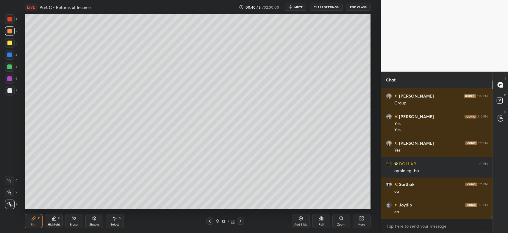
scroll to position [7142, 0]
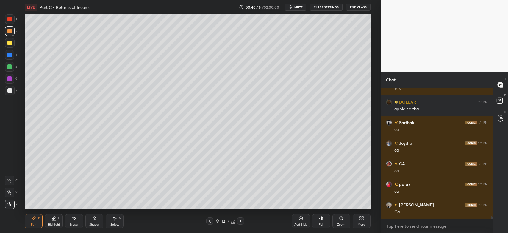
click at [10, 32] on div at bounding box center [9, 31] width 5 height 5
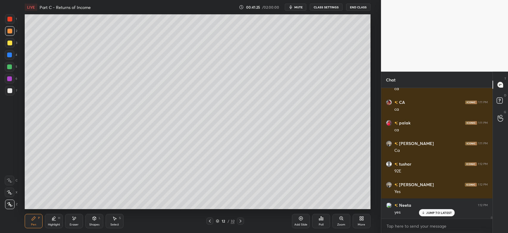
scroll to position [7224, 0]
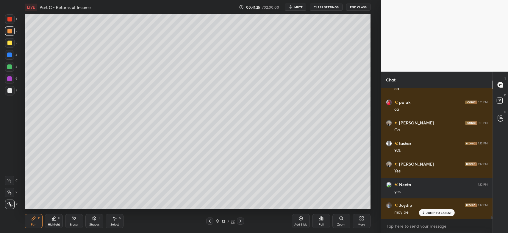
click at [241, 222] on icon at bounding box center [240, 220] width 5 height 5
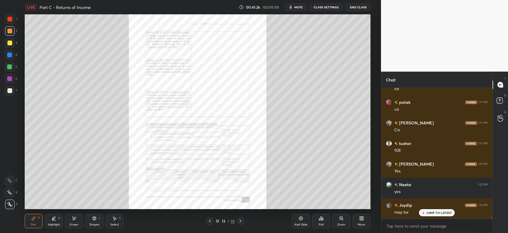
scroll to position [7245, 0]
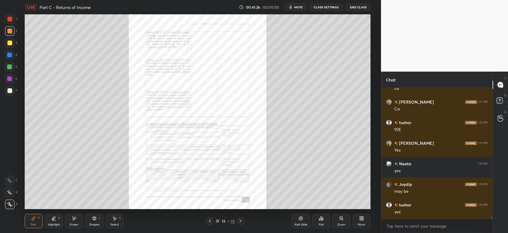
click at [340, 220] on icon at bounding box center [341, 218] width 5 height 5
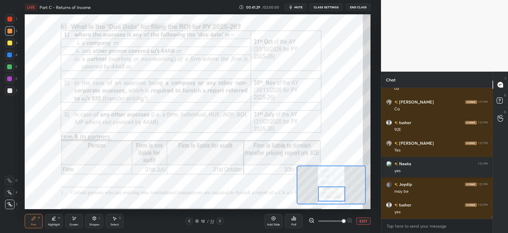
click at [77, 222] on div "Eraser" at bounding box center [74, 221] width 18 height 14
click at [32, 218] on icon at bounding box center [33, 218] width 5 height 5
click at [9, 23] on div at bounding box center [10, 19] width 10 height 10
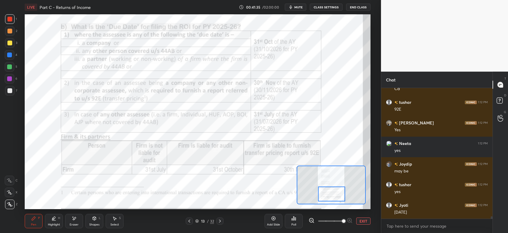
click at [11, 182] on icon at bounding box center [9, 180] width 5 height 4
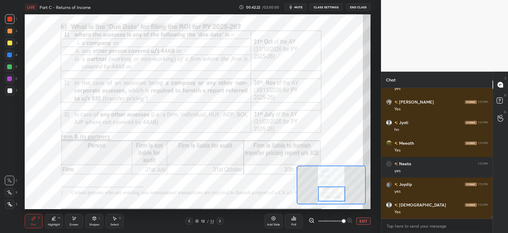
scroll to position [7491, 0]
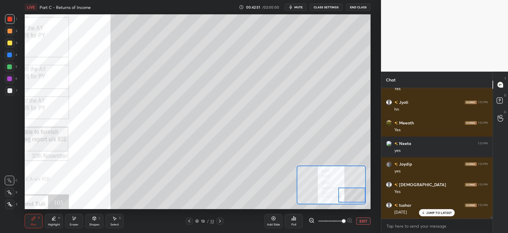
click at [8, 31] on div at bounding box center [9, 31] width 5 height 5
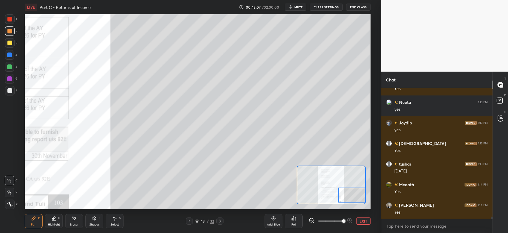
scroll to position [7574, 0]
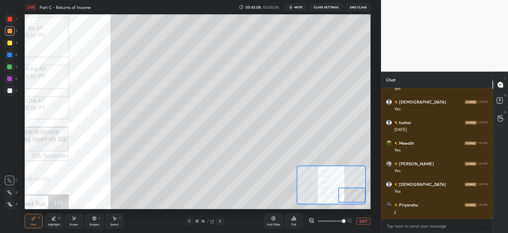
click at [8, 90] on div at bounding box center [9, 90] width 5 height 5
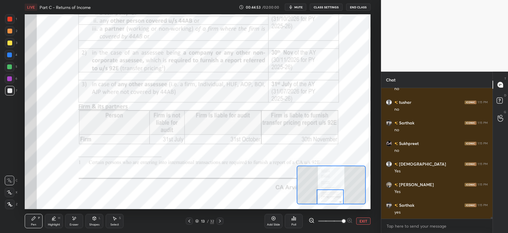
scroll to position [8724, 0]
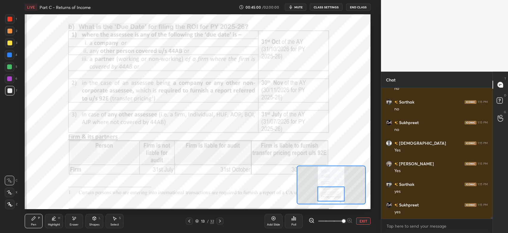
click at [13, 19] on div at bounding box center [10, 19] width 10 height 10
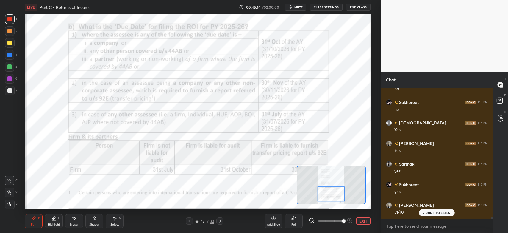
click at [337, 189] on div at bounding box center [331, 193] width 27 height 15
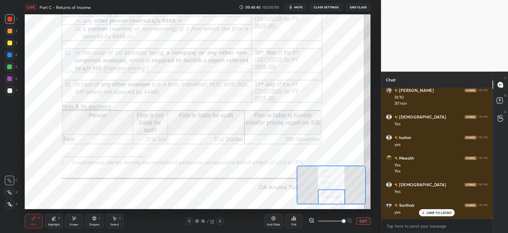
scroll to position [8901, 0]
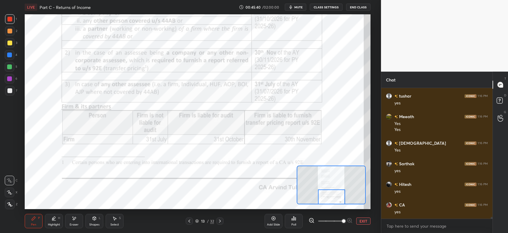
click at [221, 223] on div at bounding box center [220, 220] width 7 height 7
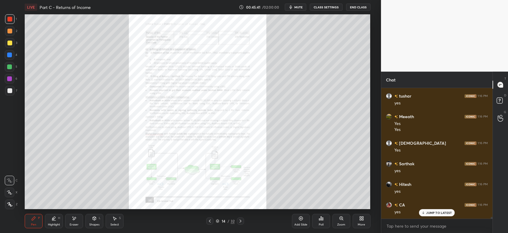
scroll to position [8941, 0]
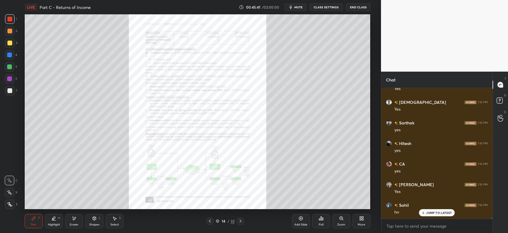
click at [341, 219] on icon at bounding box center [341, 217] width 3 height 3
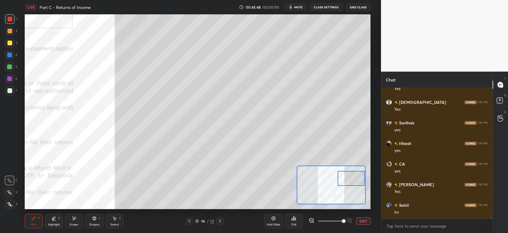
scroll to position [8962, 0]
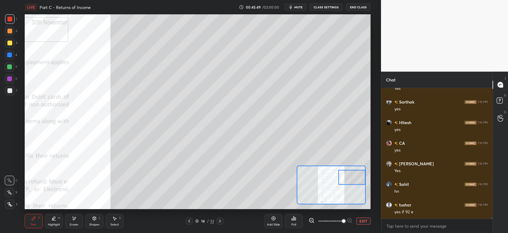
click at [10, 91] on div at bounding box center [9, 90] width 5 height 5
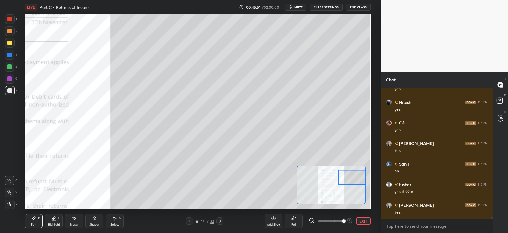
scroll to position [9003, 0]
click at [76, 220] on icon at bounding box center [74, 218] width 5 height 5
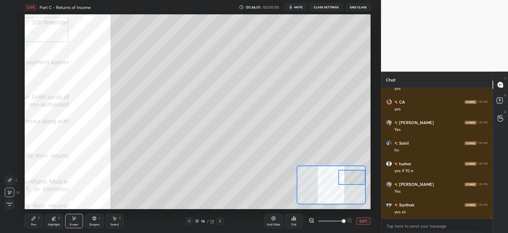
scroll to position [9024, 0]
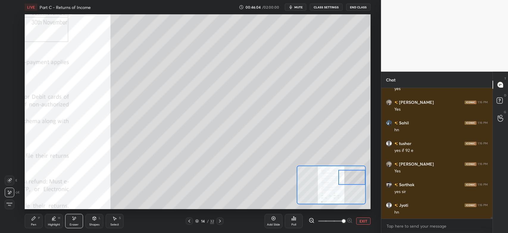
click at [35, 220] on icon at bounding box center [33, 218] width 5 height 5
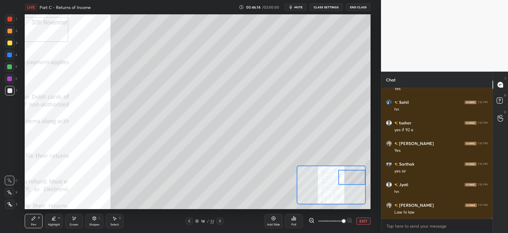
click at [10, 42] on div at bounding box center [9, 43] width 5 height 5
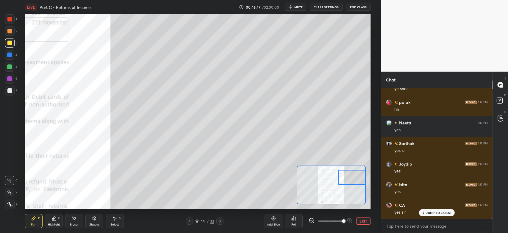
scroll to position [9317, 0]
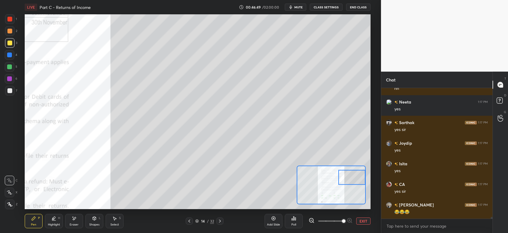
click at [12, 93] on div at bounding box center [10, 91] width 10 height 10
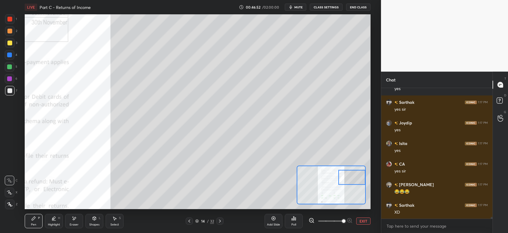
scroll to position [9358, 0]
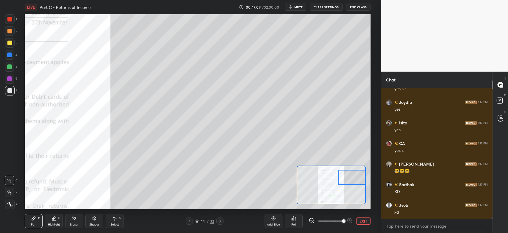
click at [12, 33] on div at bounding box center [10, 31] width 10 height 10
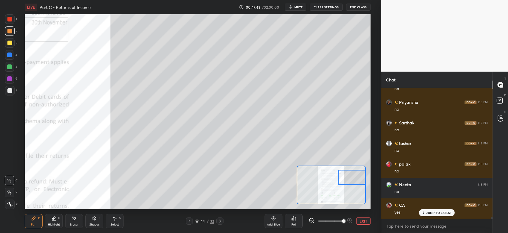
scroll to position [9749, 0]
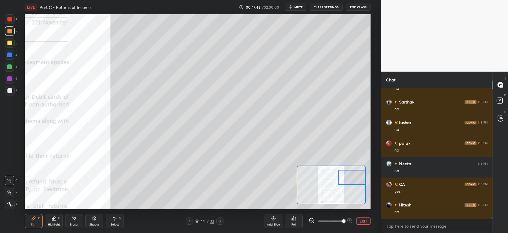
click at [9, 94] on div at bounding box center [10, 91] width 10 height 10
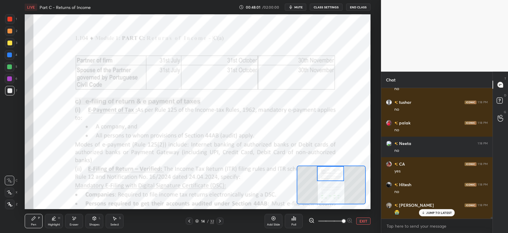
click at [11, 23] on div at bounding box center [10, 19] width 10 height 10
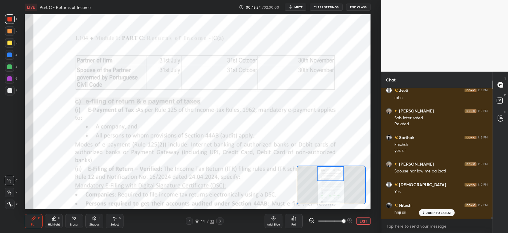
scroll to position [9925, 0]
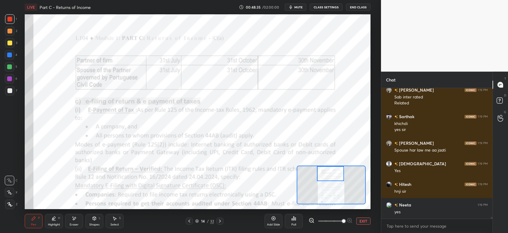
click at [189, 223] on div at bounding box center [189, 220] width 7 height 7
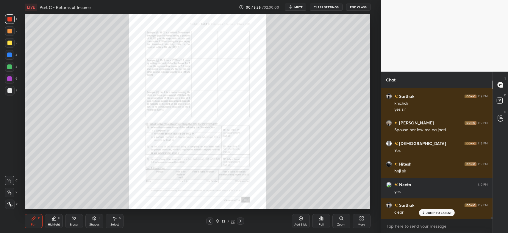
click at [300, 221] on div "Add Slide" at bounding box center [301, 221] width 18 height 14
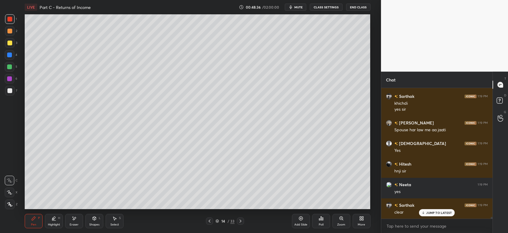
scroll to position [9966, 0]
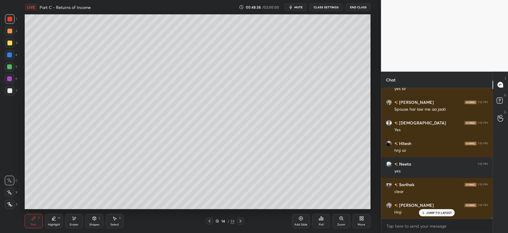
click at [8, 45] on div at bounding box center [9, 43] width 5 height 5
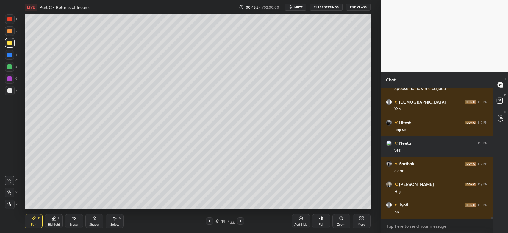
scroll to position [10007, 0]
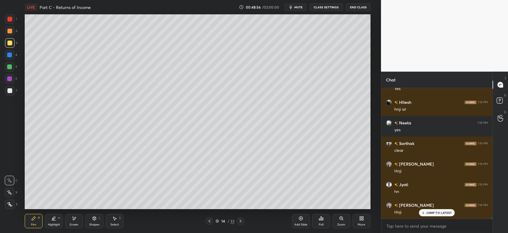
click at [9, 28] on div at bounding box center [10, 31] width 10 height 10
click at [14, 204] on div at bounding box center [10, 204] width 10 height 10
click at [96, 223] on div "Shapes" at bounding box center [94, 224] width 10 height 3
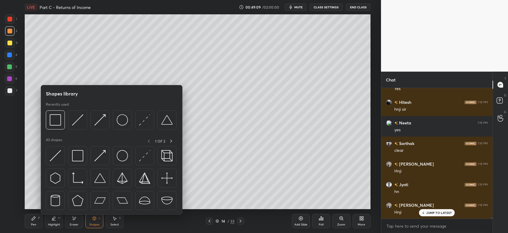
click at [60, 119] on img at bounding box center [55, 119] width 11 height 11
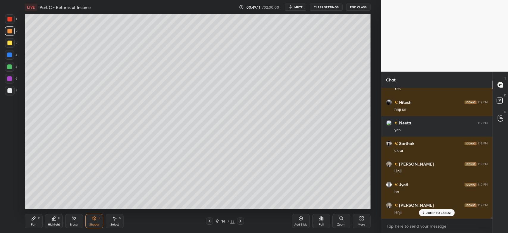
click at [38, 222] on div "Pen P" at bounding box center [34, 221] width 18 height 14
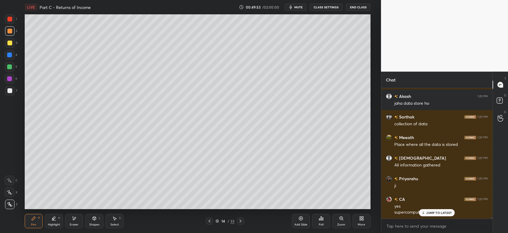
scroll to position [10256, 0]
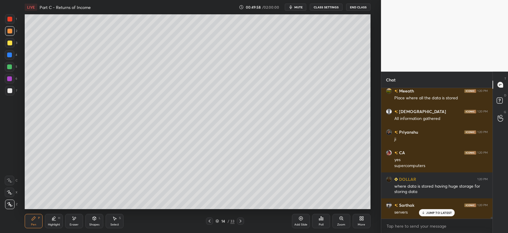
click at [7, 45] on div at bounding box center [9, 43] width 5 height 5
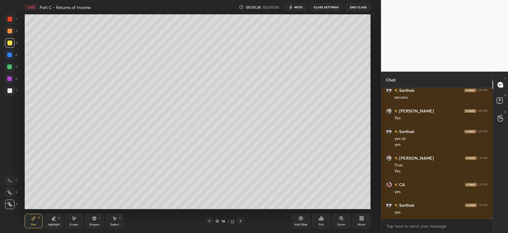
scroll to position [10392, 0]
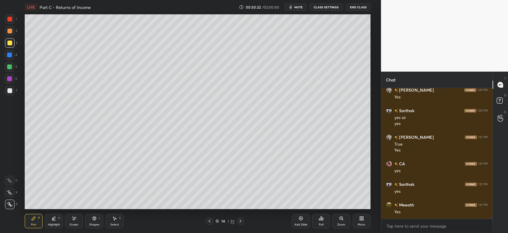
click at [10, 33] on div at bounding box center [10, 31] width 10 height 10
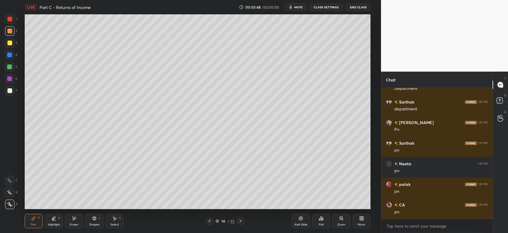
scroll to position [10577, 0]
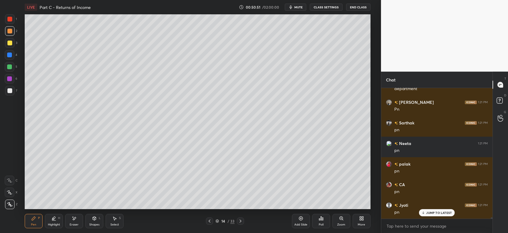
click at [9, 34] on div at bounding box center [10, 31] width 10 height 10
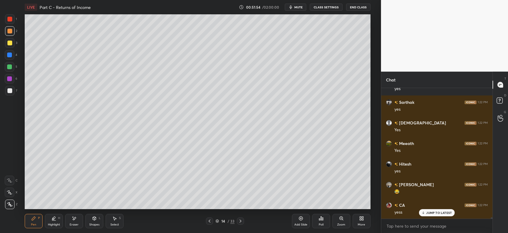
scroll to position [10809, 0]
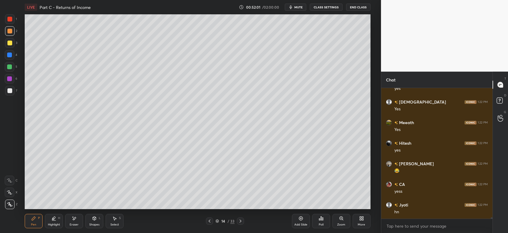
click at [212, 221] on icon at bounding box center [209, 220] width 5 height 5
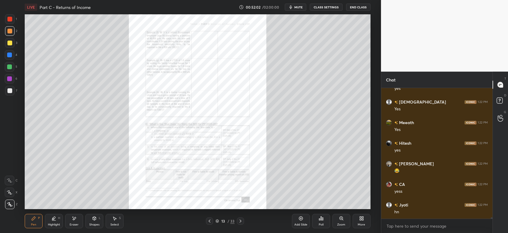
click at [241, 222] on icon at bounding box center [241, 220] width 2 height 3
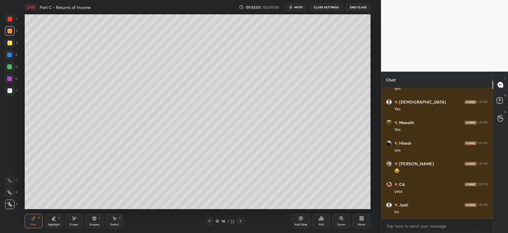
click at [241, 222] on icon at bounding box center [241, 220] width 2 height 3
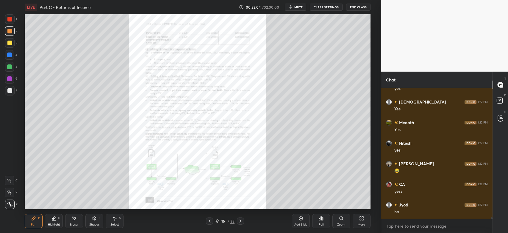
click at [340, 219] on icon at bounding box center [341, 217] width 3 height 3
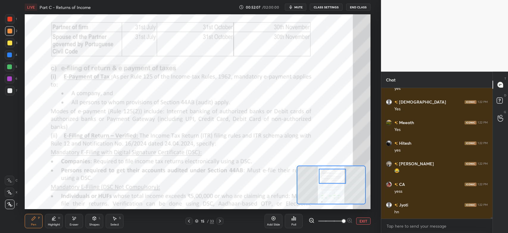
click at [12, 20] on div at bounding box center [9, 19] width 5 height 5
click at [188, 223] on div at bounding box center [189, 220] width 7 height 7
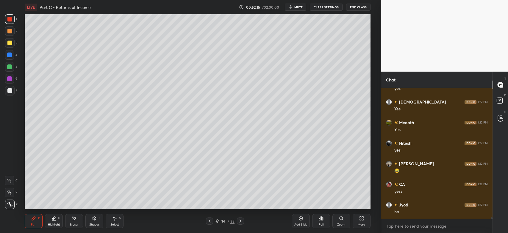
click at [10, 35] on div at bounding box center [10, 31] width 10 height 10
click at [242, 222] on icon at bounding box center [240, 220] width 5 height 5
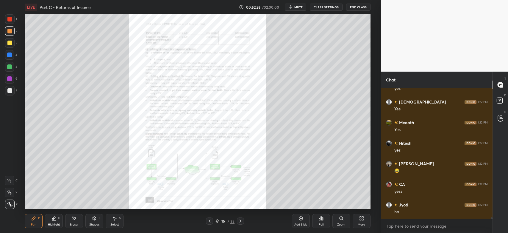
click at [242, 220] on icon at bounding box center [240, 220] width 5 height 5
click at [343, 219] on icon at bounding box center [341, 218] width 5 height 5
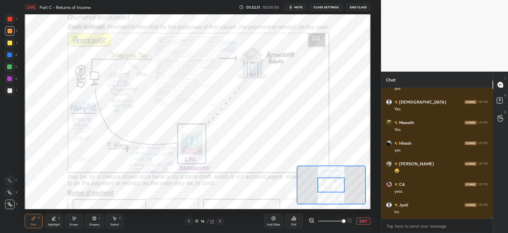
click at [11, 20] on div at bounding box center [9, 19] width 5 height 5
click at [57, 224] on div "Highlight" at bounding box center [54, 224] width 12 height 3
click at [34, 221] on div "Pen P" at bounding box center [34, 221] width 18 height 14
click at [76, 223] on div "Eraser" at bounding box center [74, 224] width 9 height 3
click at [8, 205] on span "Erase all" at bounding box center [9, 204] width 9 height 4
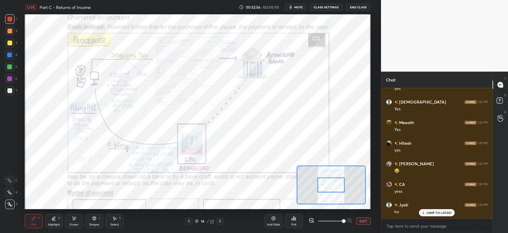
scroll to position [10829, 0]
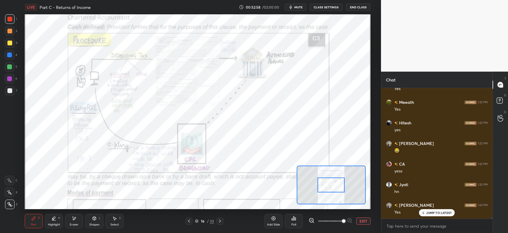
click at [4, 183] on div "1 2 3 4 5 6 7 C X Z E E Erase all H H" at bounding box center [9, 111] width 19 height 194
click at [13, 175] on div "C" at bounding box center [11, 179] width 13 height 12
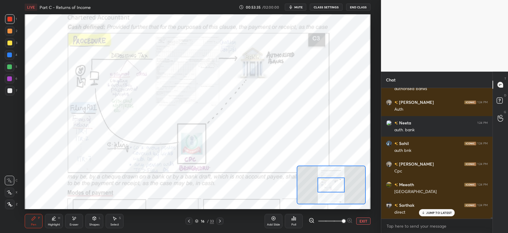
scroll to position [11014, 0]
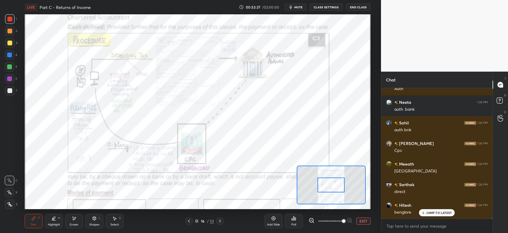
click at [191, 221] on icon at bounding box center [189, 220] width 5 height 5
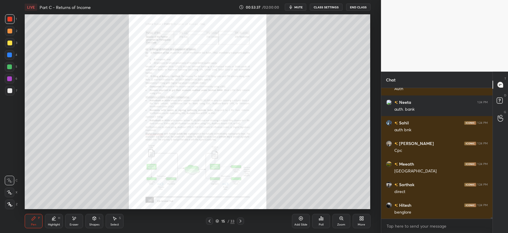
scroll to position [11035, 0]
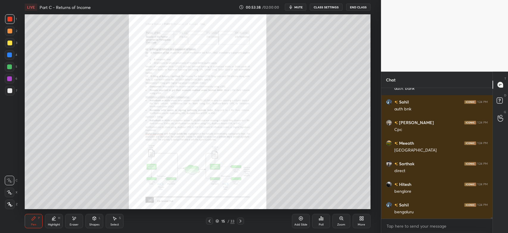
click at [340, 219] on icon at bounding box center [341, 218] width 5 height 5
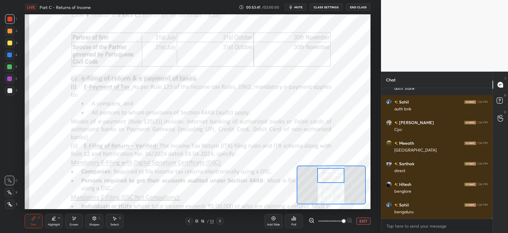
click at [11, 19] on div at bounding box center [9, 19] width 5 height 5
click at [10, 79] on div at bounding box center [9, 78] width 5 height 5
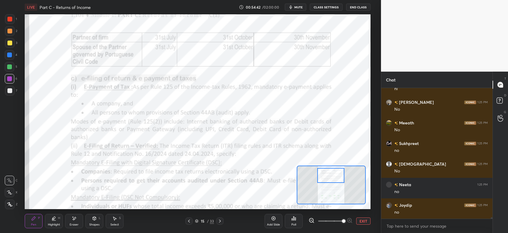
scroll to position [11452, 0]
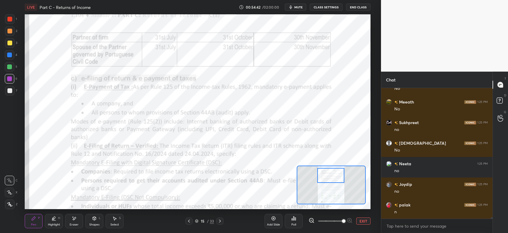
click at [188, 222] on icon at bounding box center [189, 220] width 5 height 5
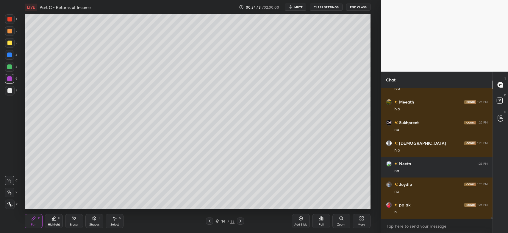
click at [300, 217] on icon at bounding box center [301, 218] width 4 height 4
click at [12, 202] on icon at bounding box center [9, 204] width 5 height 4
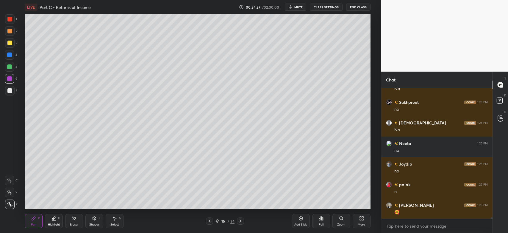
click at [12, 93] on div at bounding box center [10, 91] width 10 height 10
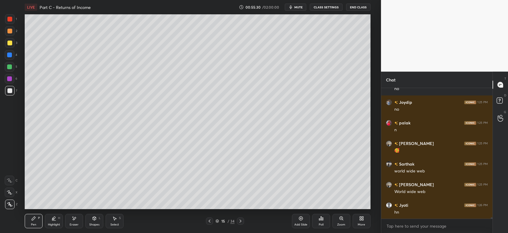
scroll to position [11555, 0]
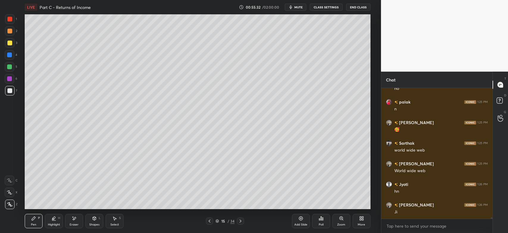
click at [10, 30] on div at bounding box center [9, 31] width 5 height 5
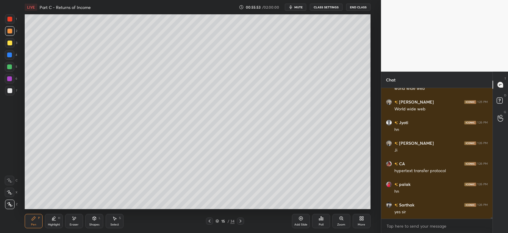
scroll to position [11637, 0]
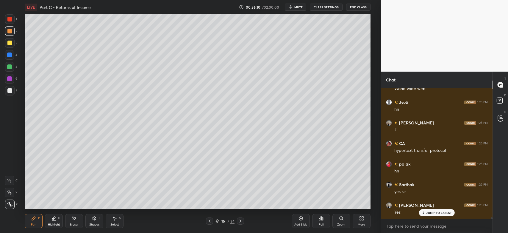
click at [10, 21] on div at bounding box center [9, 19] width 5 height 5
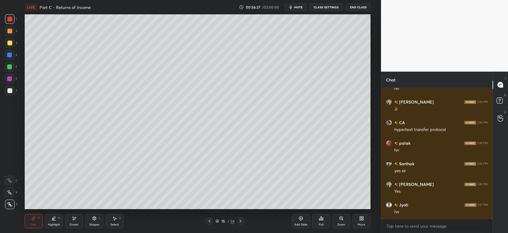
click at [12, 43] on div at bounding box center [9, 43] width 5 height 5
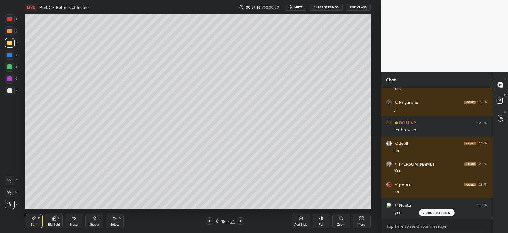
scroll to position [12089, 0]
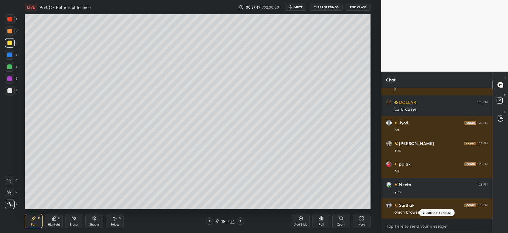
click at [300, 220] on icon at bounding box center [301, 218] width 4 height 4
click at [10, 40] on div at bounding box center [10, 43] width 10 height 10
click at [96, 223] on div "Shapes" at bounding box center [94, 224] width 10 height 3
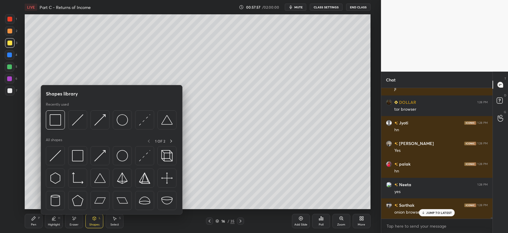
click at [62, 119] on div at bounding box center [55, 119] width 19 height 19
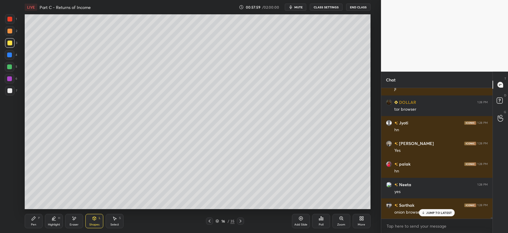
click at [37, 220] on div "Pen P" at bounding box center [34, 221] width 18 height 14
click at [12, 33] on div at bounding box center [10, 31] width 10 height 10
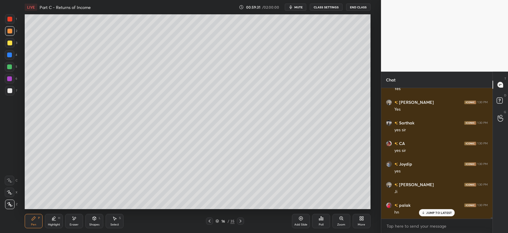
scroll to position [12253, 0]
click at [12, 92] on div at bounding box center [10, 91] width 10 height 10
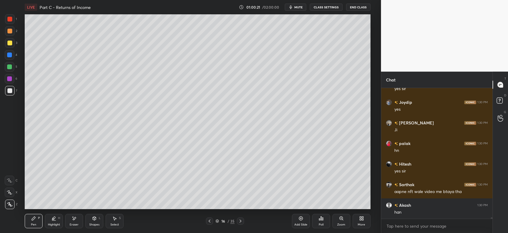
scroll to position [12315, 0]
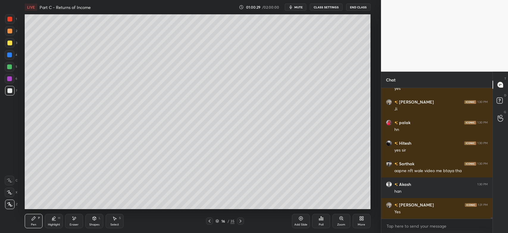
click at [75, 223] on div "Eraser" at bounding box center [74, 224] width 9 height 3
click at [37, 221] on div "Pen P" at bounding box center [34, 221] width 18 height 14
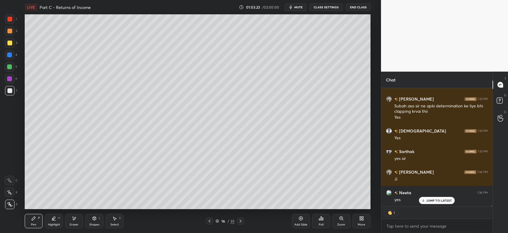
scroll to position [12776, 0]
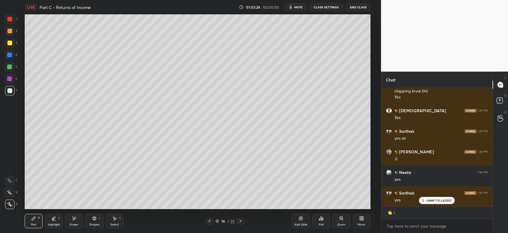
click at [75, 223] on div "Eraser" at bounding box center [74, 224] width 9 height 3
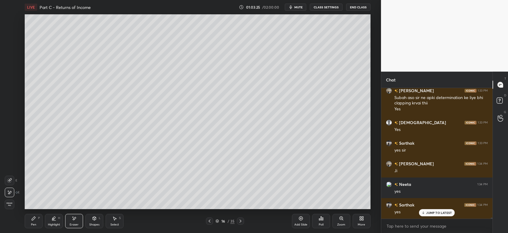
scroll to position [12763, 0]
click at [36, 217] on icon at bounding box center [33, 218] width 5 height 5
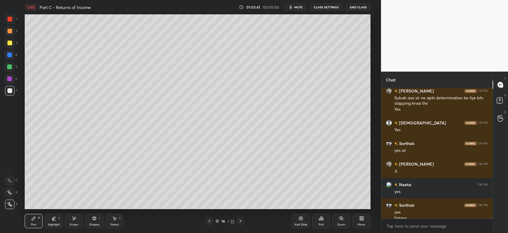
scroll to position [12770, 0]
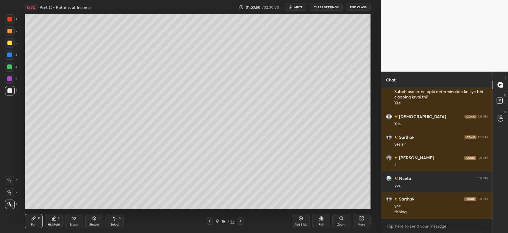
click at [10, 41] on div at bounding box center [9, 43] width 5 height 5
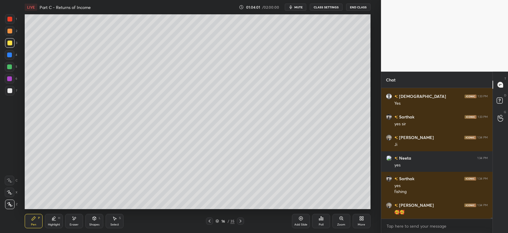
click at [10, 57] on div at bounding box center [10, 55] width 10 height 10
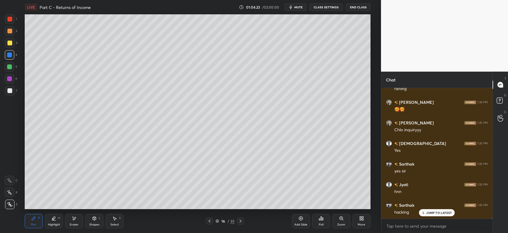
scroll to position [12913, 0]
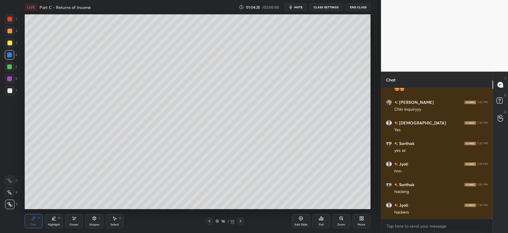
click at [362, 220] on icon at bounding box center [361, 218] width 5 height 5
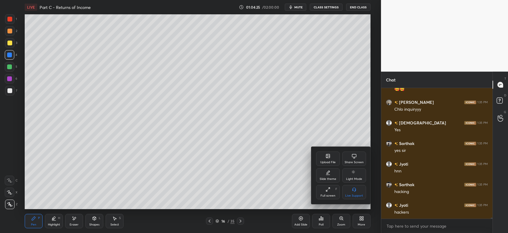
scroll to position [12934, 0]
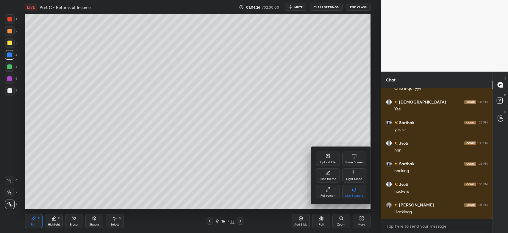
click at [357, 161] on div "Share Screen" at bounding box center [354, 162] width 19 height 3
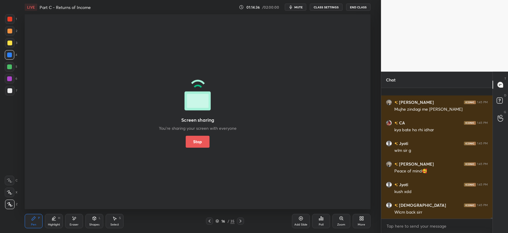
scroll to position [14235, 0]
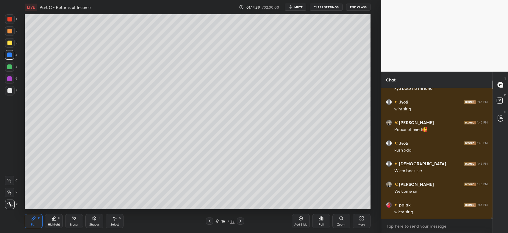
click at [398, 227] on body "1 2 3 4 5 6 7 C X Z E E Erase all H H LIVE Part C - Returns of Income 01:14:39 …" at bounding box center [254, 116] width 508 height 233
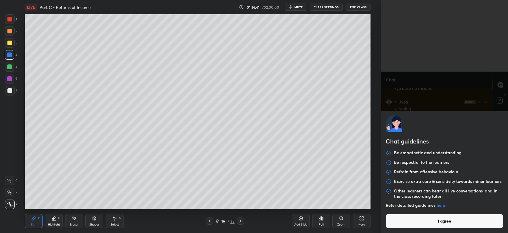
click at [438, 220] on button "I agree" at bounding box center [445, 221] width 118 height 14
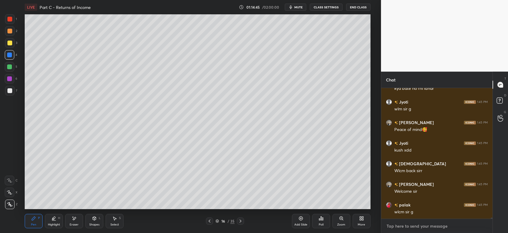
scroll to position [14255, 0]
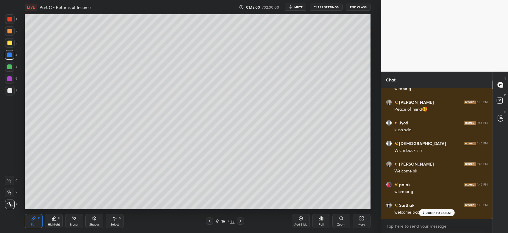
click at [10, 30] on div at bounding box center [9, 31] width 5 height 5
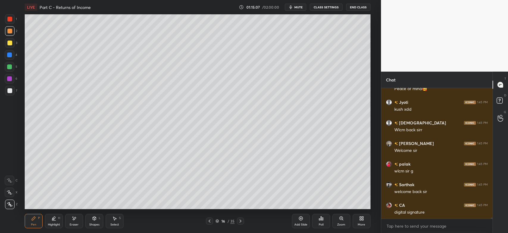
scroll to position [14297, 0]
click at [10, 48] on div "3" at bounding box center [11, 44] width 12 height 12
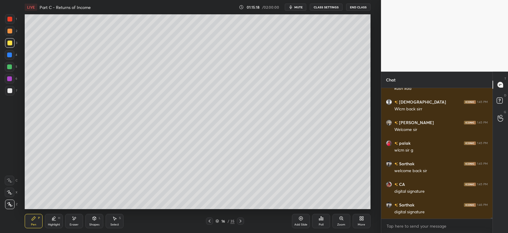
click at [8, 79] on div at bounding box center [9, 78] width 5 height 5
click at [10, 34] on div at bounding box center [10, 31] width 10 height 10
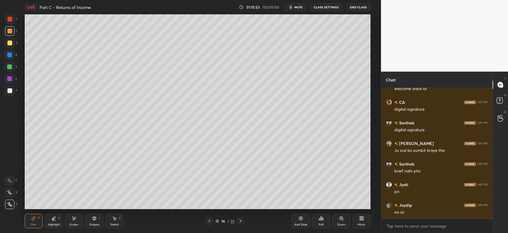
scroll to position [14399, 0]
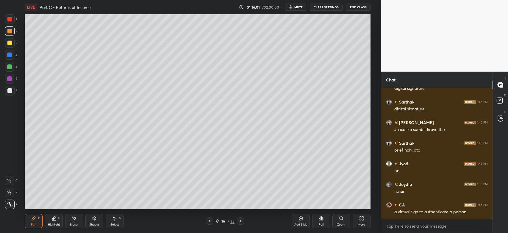
click at [77, 219] on div "Eraser" at bounding box center [74, 221] width 18 height 14
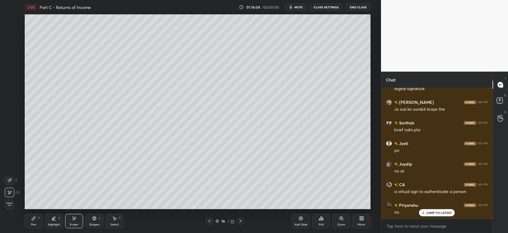
click at [34, 224] on div "Pen" at bounding box center [33, 224] width 5 height 3
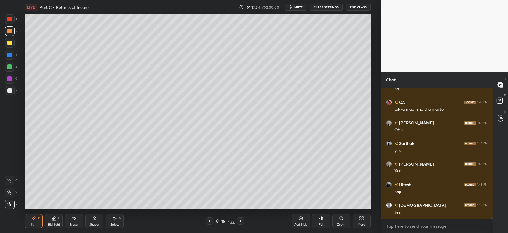
scroll to position [14564, 0]
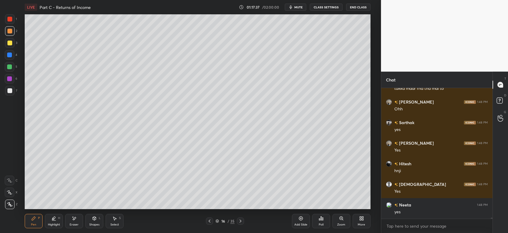
click at [13, 42] on div at bounding box center [10, 43] width 10 height 10
click at [240, 221] on icon at bounding box center [240, 220] width 5 height 5
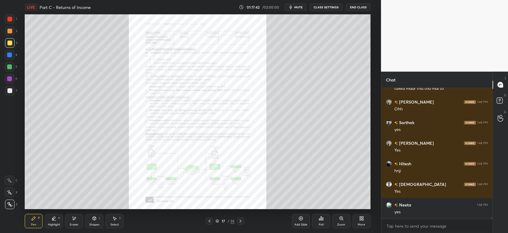
click at [338, 220] on div "Zoom" at bounding box center [342, 221] width 18 height 14
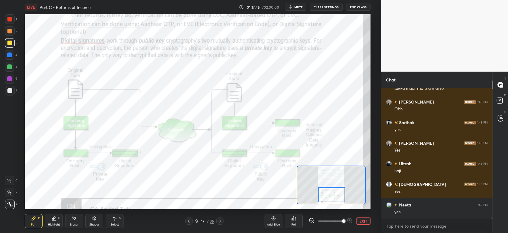
click at [10, 181] on icon at bounding box center [9, 180] width 5 height 4
click at [11, 23] on div at bounding box center [10, 19] width 10 height 10
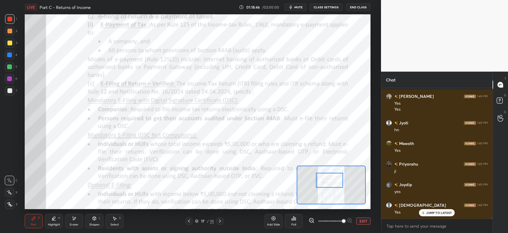
scroll to position [14734, 0]
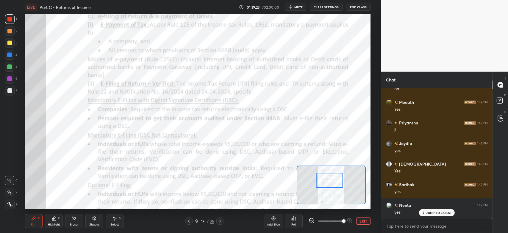
click at [189, 223] on div at bounding box center [189, 220] width 7 height 7
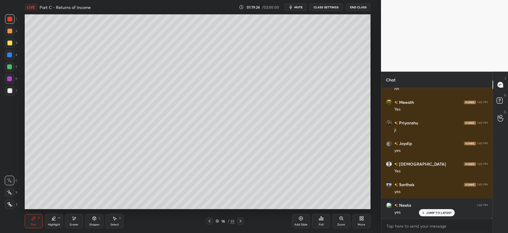
click at [299, 221] on div "Add Slide" at bounding box center [301, 221] width 18 height 14
click at [91, 223] on div "Shapes" at bounding box center [94, 224] width 10 height 3
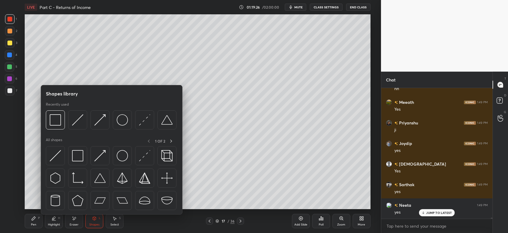
click at [57, 116] on img at bounding box center [55, 119] width 11 height 11
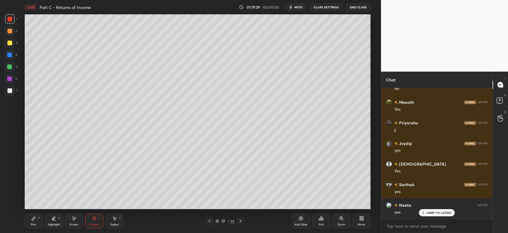
click at [33, 221] on div "Pen P" at bounding box center [34, 221] width 18 height 14
click at [15, 88] on div "7" at bounding box center [11, 91] width 12 height 10
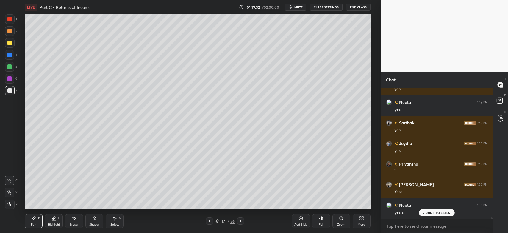
click at [94, 221] on div "Shapes L" at bounding box center [94, 221] width 18 height 14
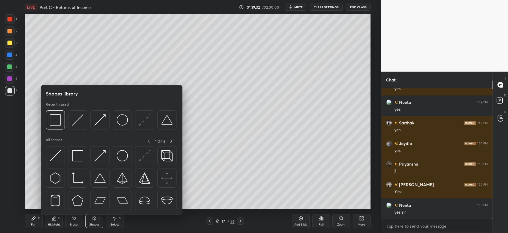
scroll to position [14857, 0]
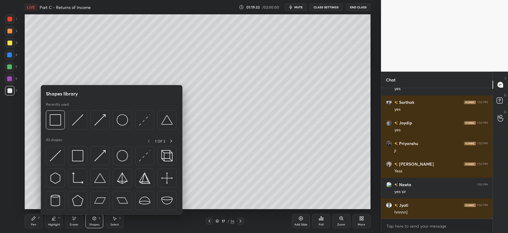
click at [96, 123] on img at bounding box center [99, 119] width 11 height 11
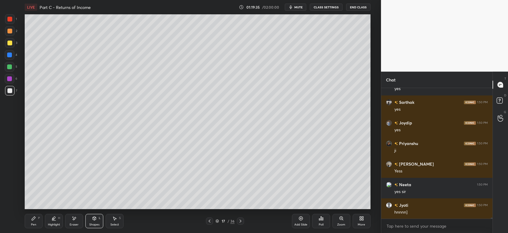
scroll to position [14878, 0]
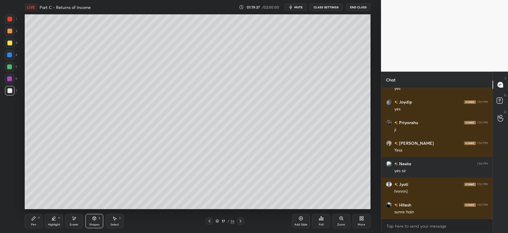
click at [35, 223] on div "Pen" at bounding box center [33, 224] width 5 height 3
click at [11, 33] on div at bounding box center [9, 31] width 5 height 5
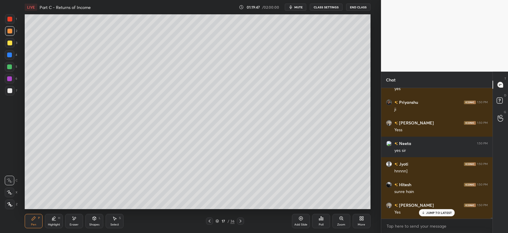
click at [95, 222] on div "Shapes L" at bounding box center [94, 221] width 18 height 14
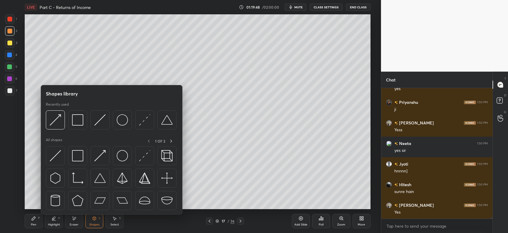
scroll to position [14919, 0]
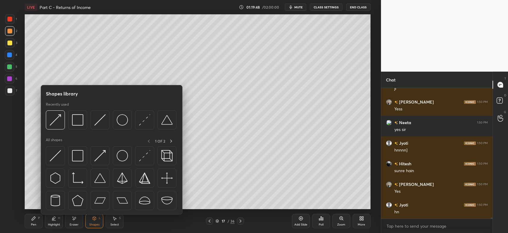
click at [54, 120] on img at bounding box center [55, 119] width 11 height 11
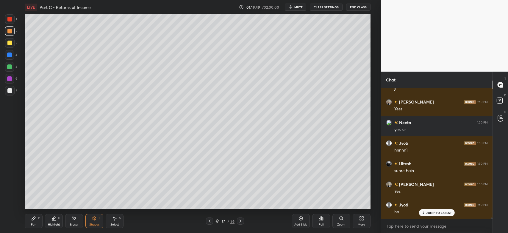
scroll to position [14939, 0]
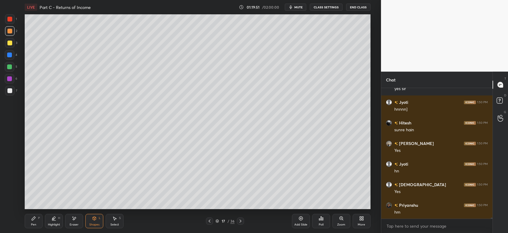
click at [37, 222] on div "Pen P" at bounding box center [34, 221] width 18 height 14
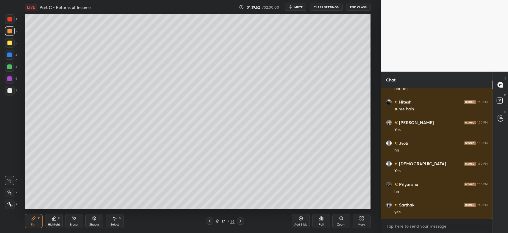
click at [10, 202] on div at bounding box center [10, 204] width 10 height 10
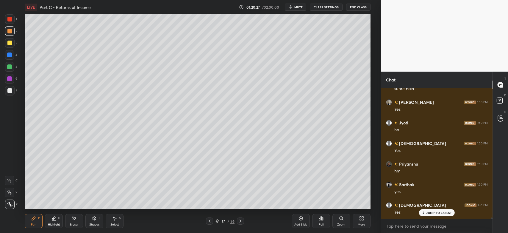
scroll to position [15021, 0]
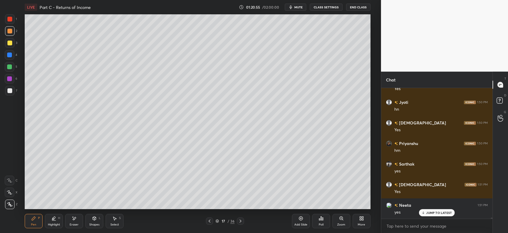
click at [211, 222] on icon at bounding box center [209, 220] width 5 height 5
click at [240, 221] on icon at bounding box center [240, 220] width 5 height 5
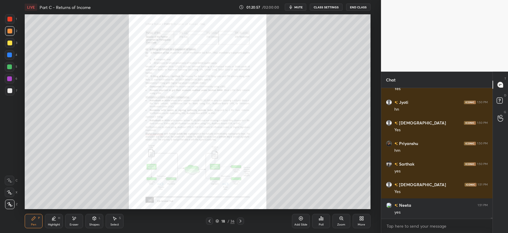
scroll to position [15042, 0]
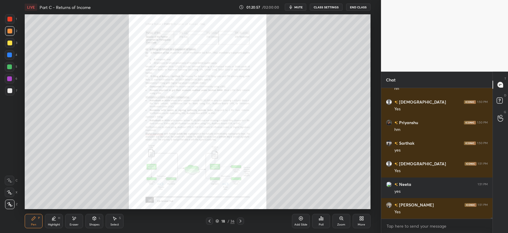
click at [338, 220] on div "Zoom" at bounding box center [342, 221] width 18 height 14
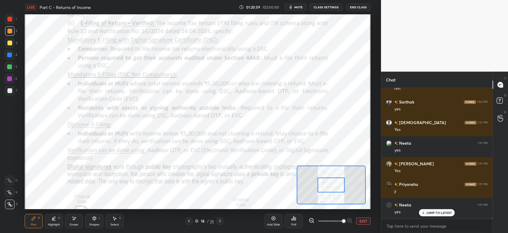
scroll to position [15104, 0]
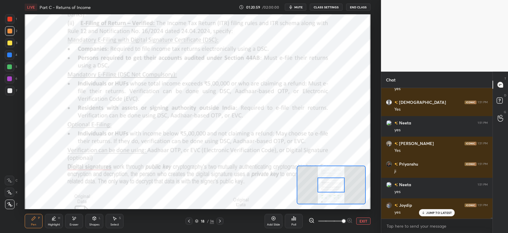
click at [57, 223] on div "Highlight" at bounding box center [54, 224] width 12 height 3
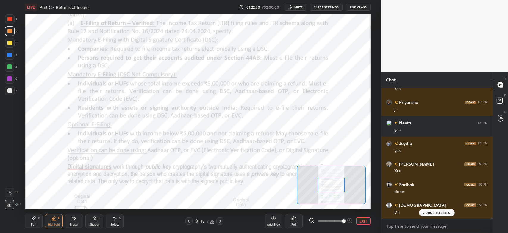
scroll to position [15186, 0]
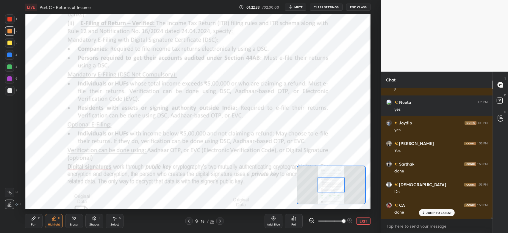
click at [223, 221] on div at bounding box center [220, 220] width 7 height 7
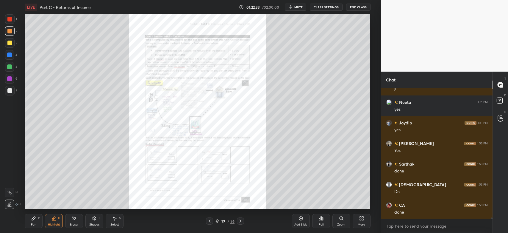
scroll to position [15207, 0]
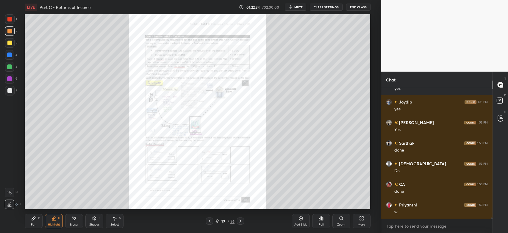
click at [240, 222] on icon at bounding box center [240, 220] width 5 height 5
click at [241, 221] on icon at bounding box center [240, 220] width 5 height 5
click at [241, 221] on icon at bounding box center [241, 220] width 2 height 3
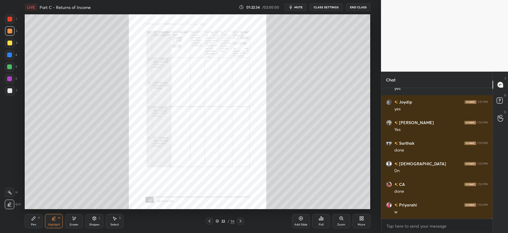
click at [241, 222] on icon at bounding box center [240, 220] width 5 height 5
click at [241, 222] on icon at bounding box center [241, 220] width 2 height 3
click at [240, 222] on icon at bounding box center [241, 220] width 2 height 3
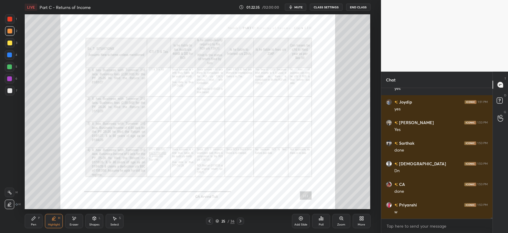
click at [241, 221] on icon at bounding box center [241, 220] width 2 height 3
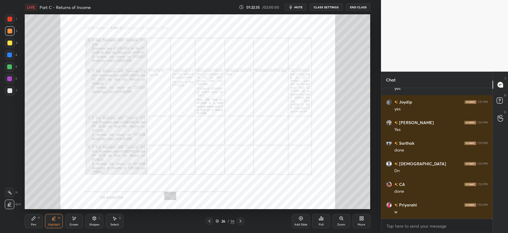
click at [241, 221] on icon at bounding box center [240, 220] width 5 height 5
click at [241, 221] on icon at bounding box center [241, 220] width 2 height 3
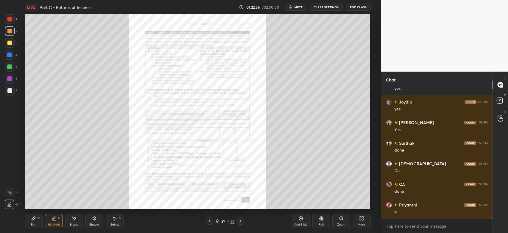
click at [241, 221] on icon at bounding box center [240, 220] width 5 height 5
click at [241, 221] on icon at bounding box center [241, 220] width 2 height 3
click at [241, 221] on icon at bounding box center [240, 220] width 5 height 5
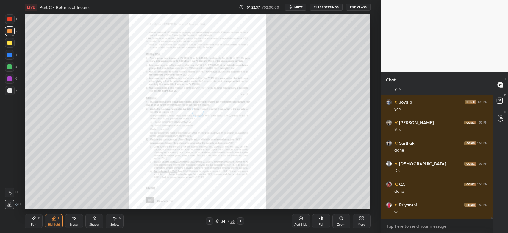
click at [241, 221] on icon at bounding box center [241, 220] width 2 height 3
click at [239, 224] on div at bounding box center [240, 220] width 7 height 7
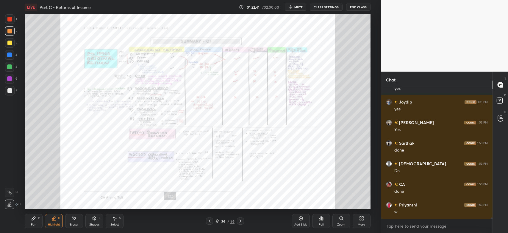
click at [10, 18] on div at bounding box center [9, 19] width 5 height 5
click at [342, 217] on icon at bounding box center [341, 217] width 3 height 3
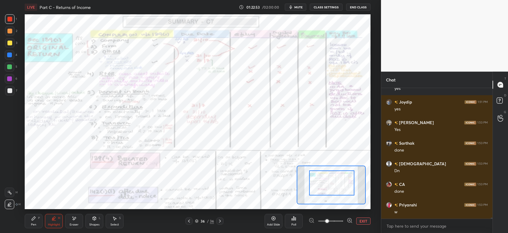
click at [36, 217] on icon at bounding box center [33, 218] width 5 height 5
click at [8, 21] on div at bounding box center [9, 19] width 5 height 5
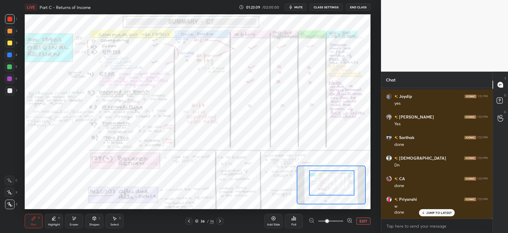
click at [57, 221] on div "Highlight H" at bounding box center [54, 221] width 18 height 14
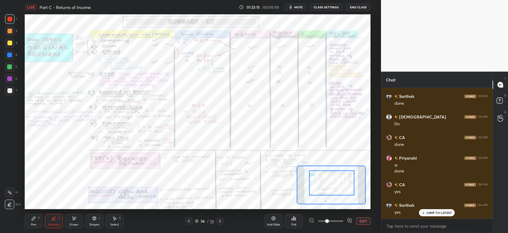
scroll to position [15274, 0]
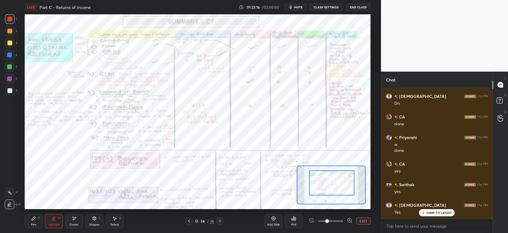
click at [10, 193] on icon at bounding box center [9, 192] width 5 height 5
click at [75, 221] on div "Eraser" at bounding box center [74, 221] width 18 height 14
click at [8, 207] on div "Erase all" at bounding box center [10, 204] width 10 height 10
click at [58, 224] on div "Highlight" at bounding box center [54, 224] width 12 height 3
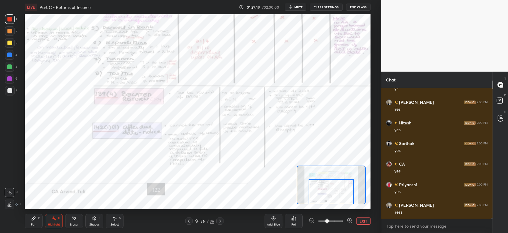
scroll to position [17168, 0]
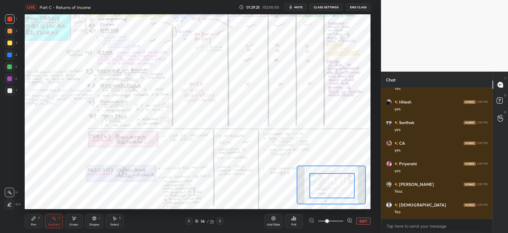
click at [312, 222] on div at bounding box center [331, 220] width 44 height 7
click at [359, 222] on button "EXIT" at bounding box center [363, 220] width 14 height 7
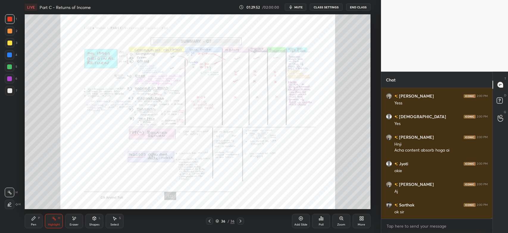
scroll to position [17262, 0]
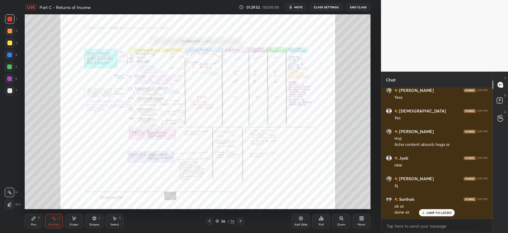
click at [212, 222] on icon at bounding box center [209, 220] width 5 height 5
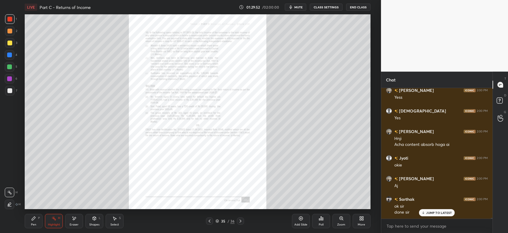
click at [210, 221] on icon at bounding box center [209, 220] width 5 height 5
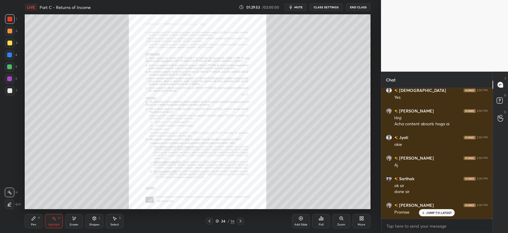
click at [211, 221] on icon at bounding box center [209, 220] width 5 height 5
click at [212, 221] on icon at bounding box center [209, 220] width 5 height 5
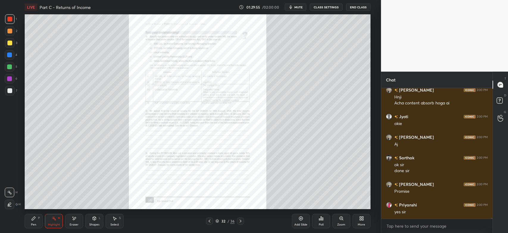
click at [210, 222] on icon at bounding box center [209, 220] width 5 height 5
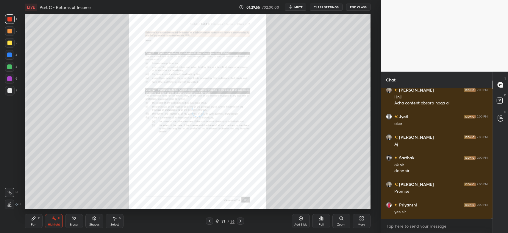
scroll to position [17344, 0]
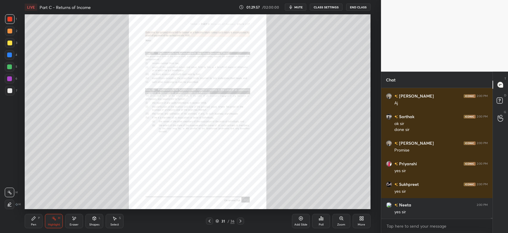
click at [241, 222] on icon at bounding box center [240, 220] width 5 height 5
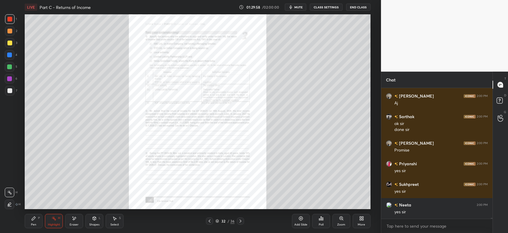
click at [211, 223] on div at bounding box center [209, 220] width 7 height 7
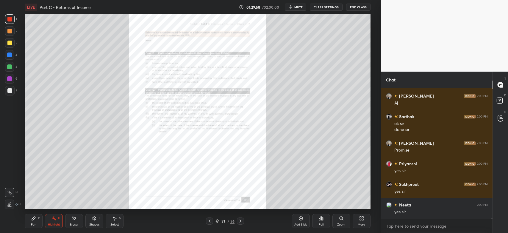
click at [209, 223] on div at bounding box center [209, 220] width 7 height 7
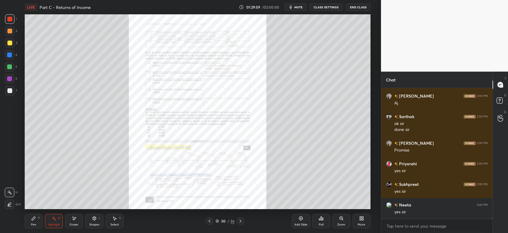
click at [210, 223] on icon at bounding box center [209, 220] width 5 height 5
click at [209, 222] on icon at bounding box center [209, 220] width 5 height 5
click at [210, 223] on icon at bounding box center [209, 220] width 5 height 5
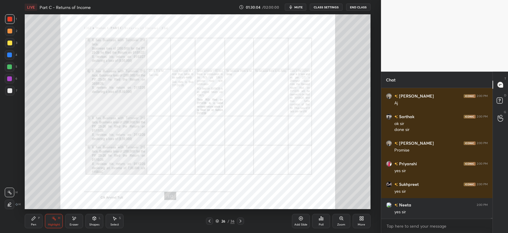
click at [209, 223] on icon at bounding box center [209, 220] width 5 height 5
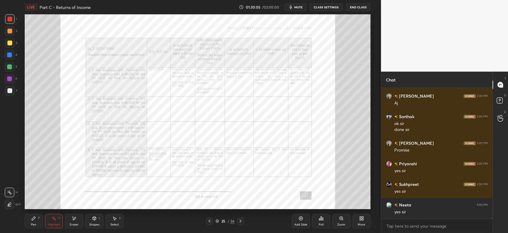
click at [212, 222] on icon at bounding box center [209, 220] width 5 height 5
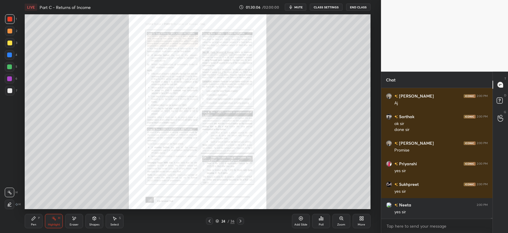
click at [210, 222] on icon at bounding box center [209, 220] width 5 height 5
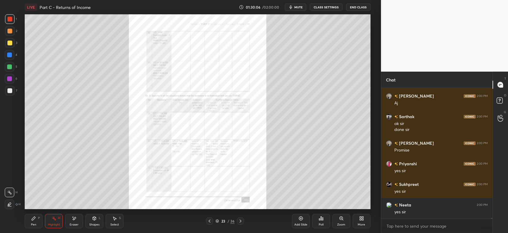
click at [211, 221] on icon at bounding box center [209, 220] width 5 height 5
click at [210, 221] on icon at bounding box center [209, 220] width 5 height 5
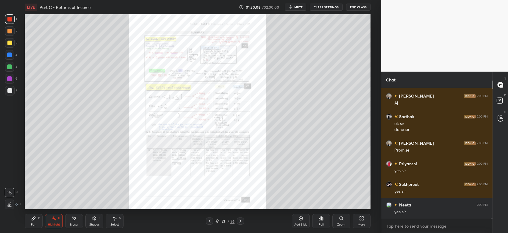
click at [210, 221] on icon at bounding box center [210, 220] width 2 height 3
click at [210, 221] on icon at bounding box center [209, 220] width 5 height 5
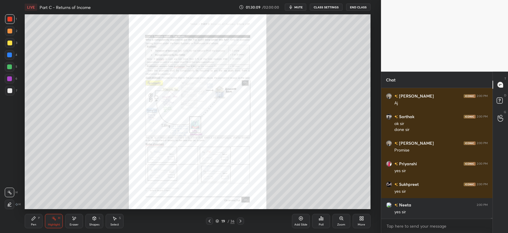
click at [241, 222] on icon at bounding box center [241, 220] width 2 height 3
click at [242, 221] on icon at bounding box center [240, 220] width 5 height 5
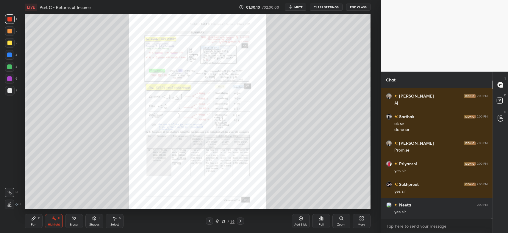
click at [242, 221] on icon at bounding box center [240, 220] width 5 height 5
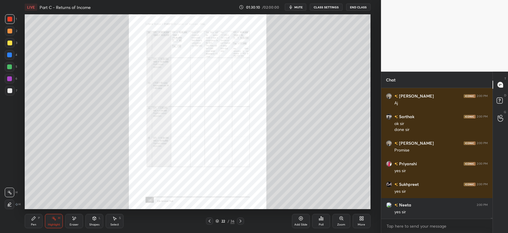
click at [241, 221] on icon at bounding box center [240, 220] width 5 height 5
click at [242, 221] on icon at bounding box center [240, 220] width 5 height 5
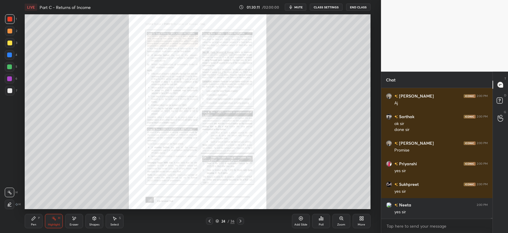
click at [242, 221] on icon at bounding box center [240, 220] width 5 height 5
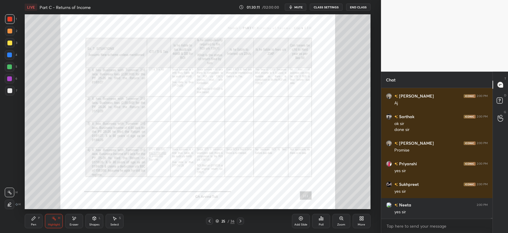
click at [243, 221] on icon at bounding box center [240, 220] width 5 height 5
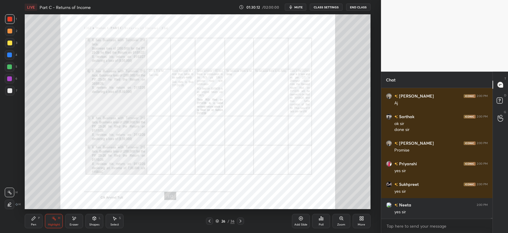
click at [241, 222] on icon at bounding box center [240, 220] width 5 height 5
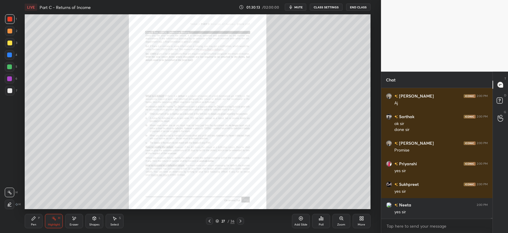
click at [242, 221] on icon at bounding box center [240, 220] width 5 height 5
click at [241, 221] on icon at bounding box center [241, 220] width 2 height 3
click at [243, 220] on div at bounding box center [240, 220] width 7 height 7
click at [244, 220] on div at bounding box center [240, 220] width 7 height 7
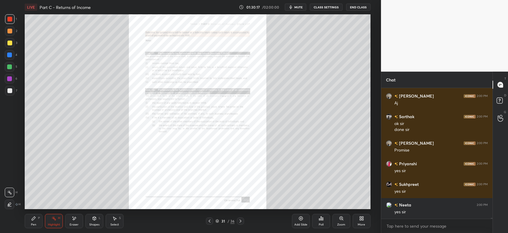
click at [243, 220] on div at bounding box center [240, 220] width 7 height 7
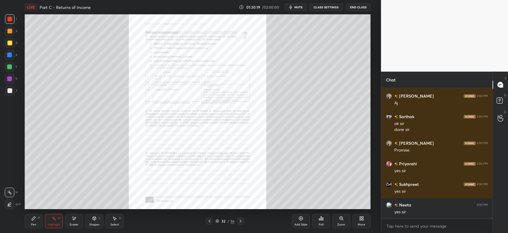
click at [342, 220] on icon at bounding box center [341, 218] width 5 height 5
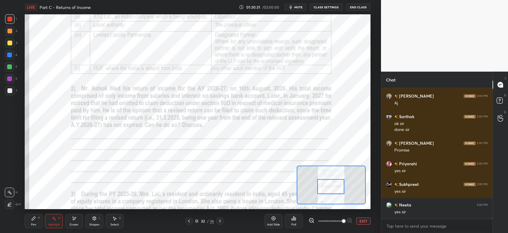
click at [36, 222] on div "Pen P" at bounding box center [34, 221] width 18 height 14
click at [36, 221] on div "Pen P" at bounding box center [34, 221] width 18 height 14
click at [12, 65] on div at bounding box center [10, 67] width 10 height 10
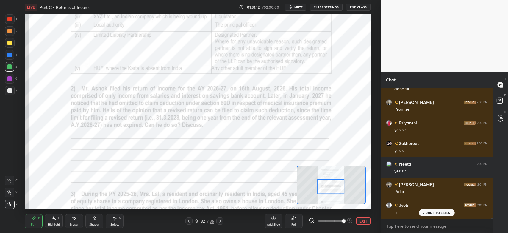
scroll to position [17406, 0]
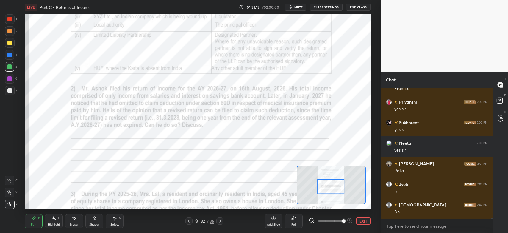
click at [9, 19] on div at bounding box center [9, 19] width 5 height 5
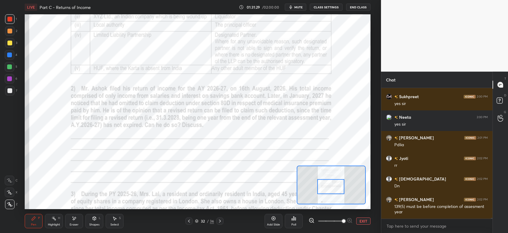
click at [11, 182] on icon at bounding box center [9, 180] width 5 height 4
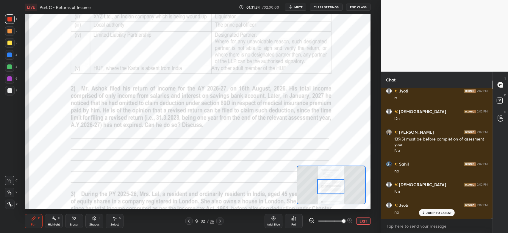
scroll to position [17540, 0]
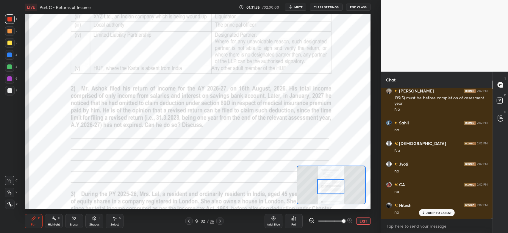
click at [74, 222] on div "Eraser" at bounding box center [74, 221] width 18 height 14
click at [32, 222] on div "Pen P" at bounding box center [34, 221] width 18 height 14
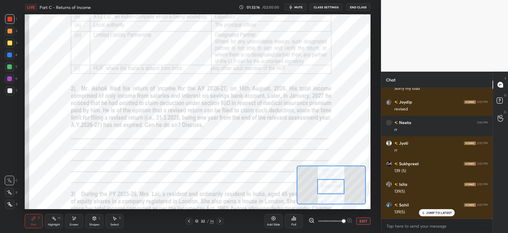
scroll to position [17793, 0]
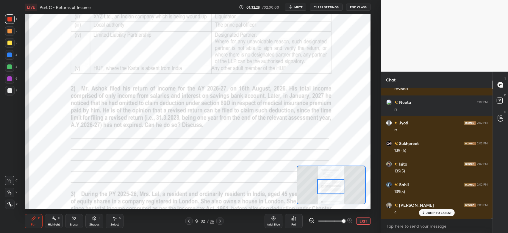
click at [74, 222] on div "Eraser" at bounding box center [74, 221] width 18 height 14
click at [35, 220] on icon at bounding box center [33, 218] width 5 height 5
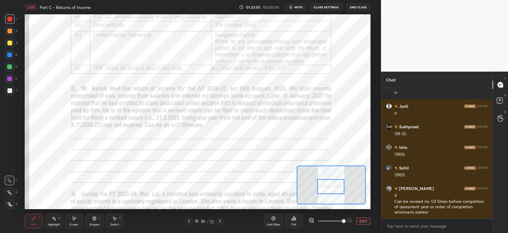
click at [10, 54] on div at bounding box center [9, 54] width 5 height 5
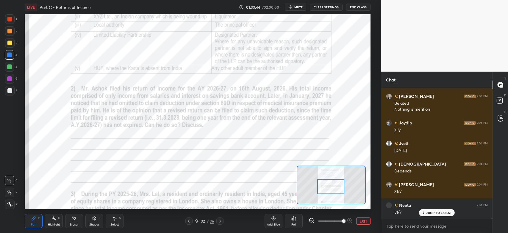
scroll to position [17959, 0]
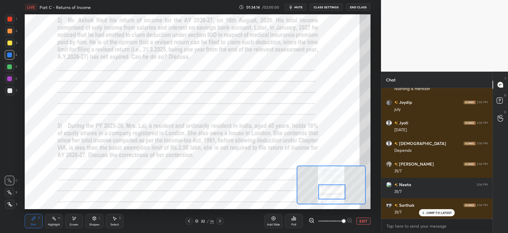
click at [73, 223] on div "Eraser" at bounding box center [74, 224] width 9 height 3
click at [31, 217] on div "Pen P" at bounding box center [34, 221] width 18 height 14
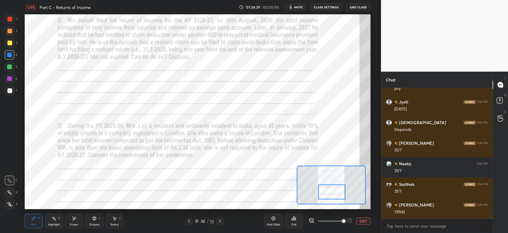
click at [10, 19] on div at bounding box center [9, 19] width 5 height 5
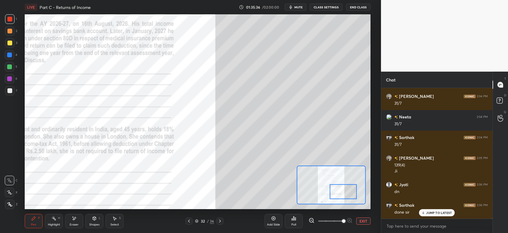
scroll to position [18047, 0]
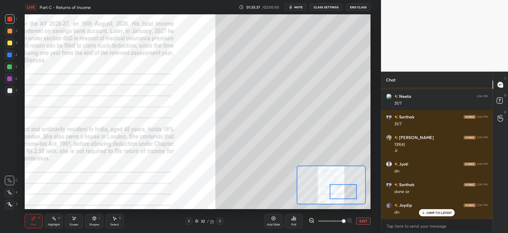
click at [433, 215] on div "JUMP TO LATEST" at bounding box center [437, 212] width 36 height 7
click at [364, 222] on button "EXIT" at bounding box center [363, 220] width 14 height 7
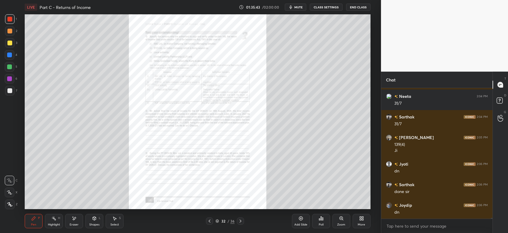
click at [342, 217] on icon at bounding box center [341, 217] width 3 height 3
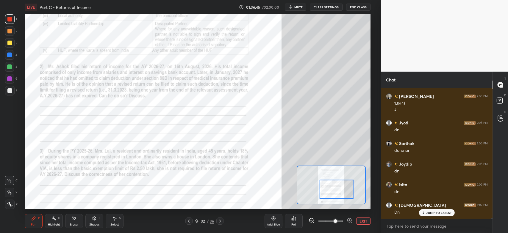
scroll to position [18109, 0]
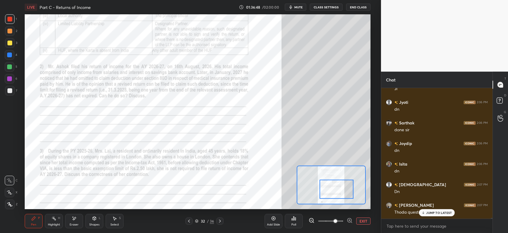
click at [349, 219] on icon at bounding box center [350, 220] width 6 height 6
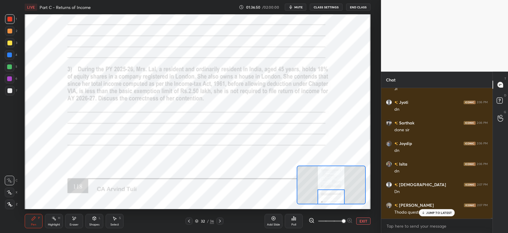
click at [434, 214] on p "JUMP TO LATEST" at bounding box center [439, 213] width 26 height 4
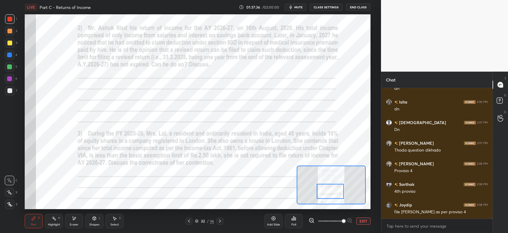
scroll to position [18191, 0]
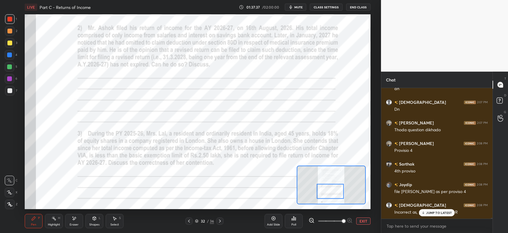
click at [429, 213] on p "JUMP TO LATEST" at bounding box center [439, 213] width 26 height 4
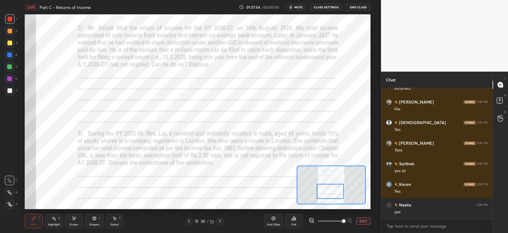
scroll to position [18356, 0]
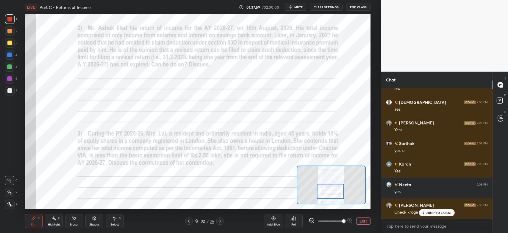
click at [221, 222] on icon at bounding box center [220, 220] width 5 height 5
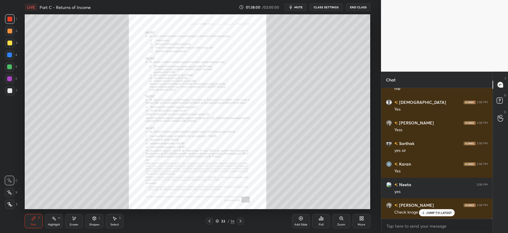
scroll to position [18362, 0]
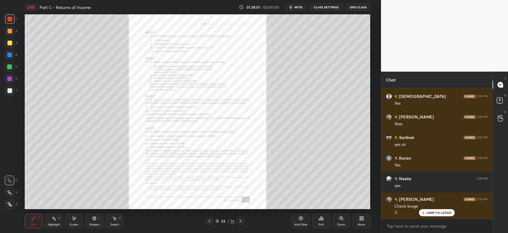
click at [340, 221] on div "Zoom" at bounding box center [342, 221] width 18 height 14
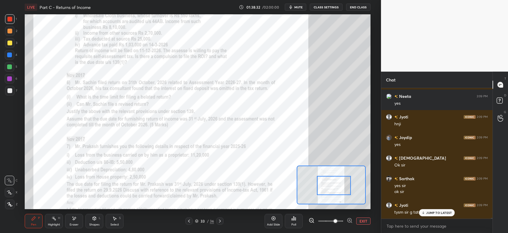
scroll to position [18573, 0]
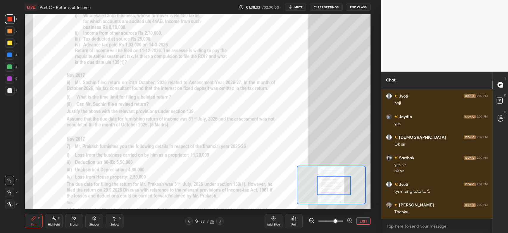
click at [356, 8] on button "End Class" at bounding box center [358, 7] width 24 height 7
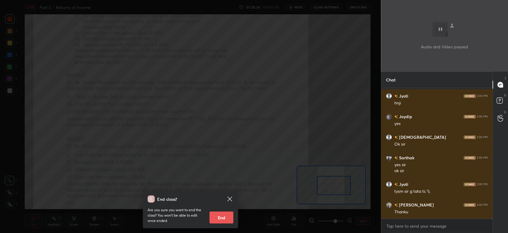
scroll to position [18594, 0]
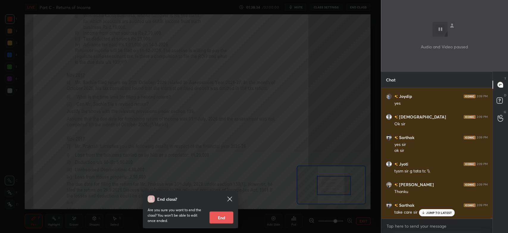
click at [225, 217] on button "End" at bounding box center [222, 217] width 24 height 12
type textarea "x"
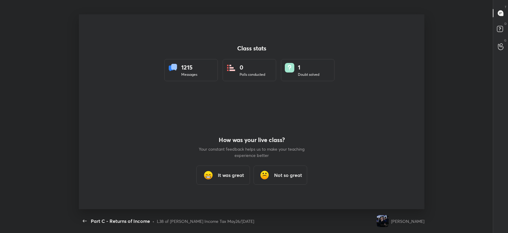
scroll to position [0, 0]
